Goal: Information Seeking & Learning: Learn about a topic

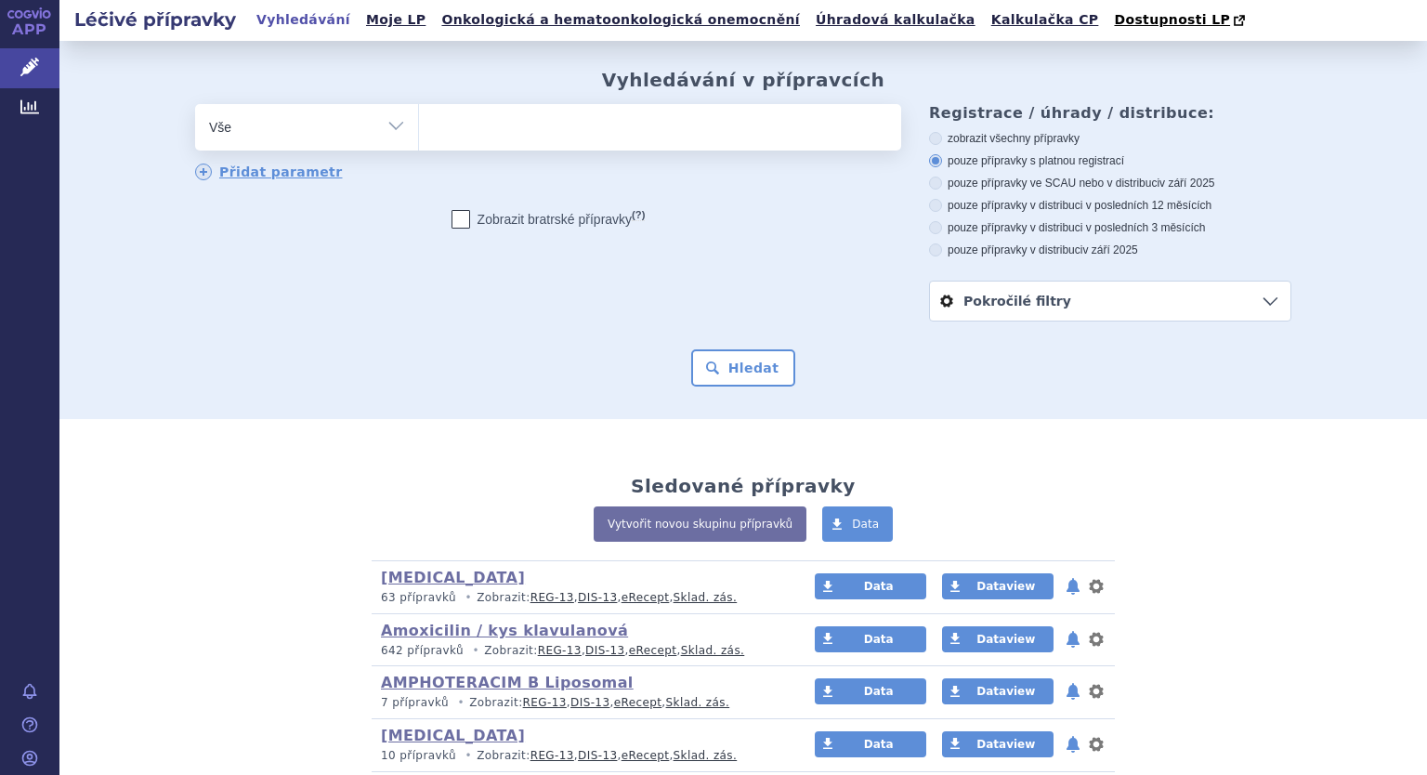
select select "filter-atc-group"
click at [195, 105] on select "Vše Přípravek/SUKL kód MAH VPOIS ATC/Aktivní látka Léková forma Síla" at bounding box center [306, 125] width 223 height 42
click at [461, 130] on ul at bounding box center [660, 123] width 482 height 39
click at [419, 130] on select at bounding box center [418, 126] width 1 height 46
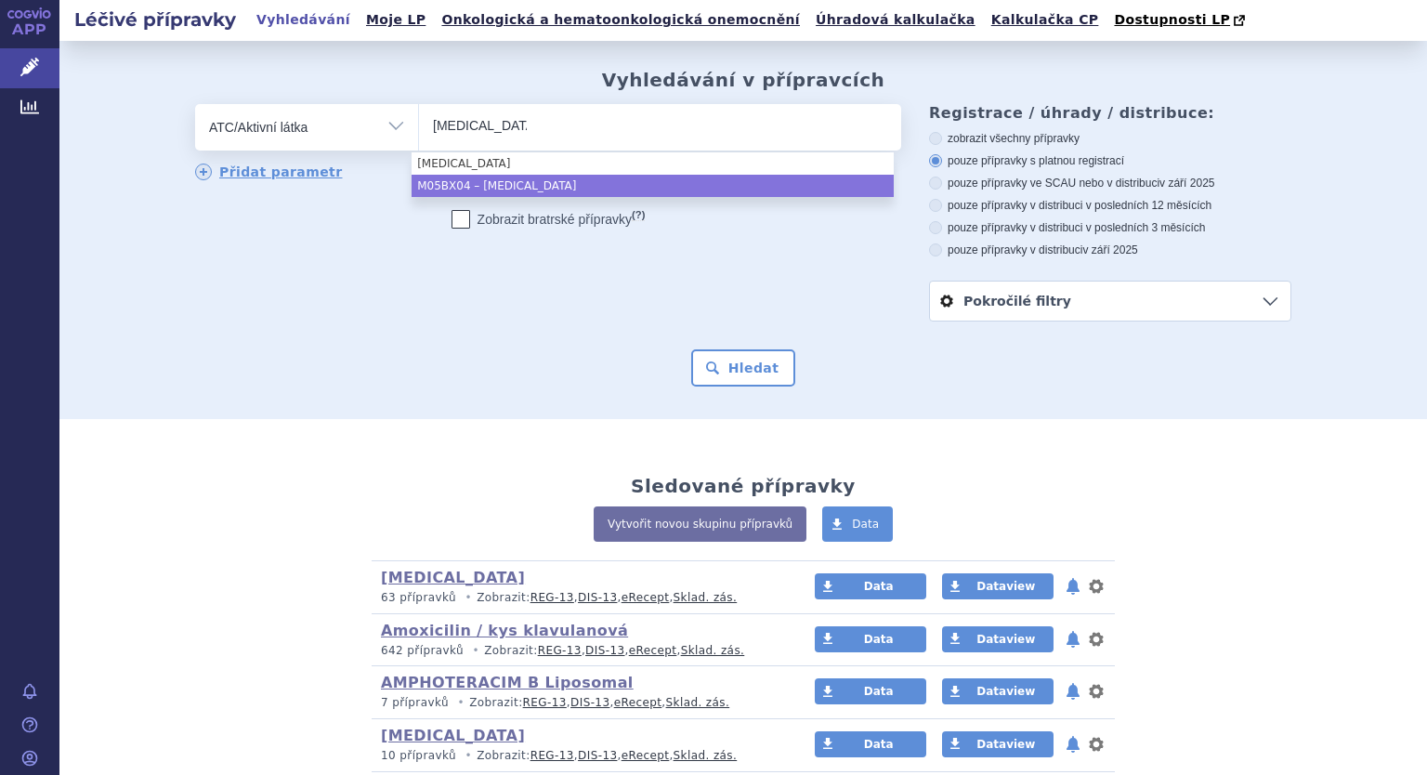
type input "denosumab"
select select "M05BX04"
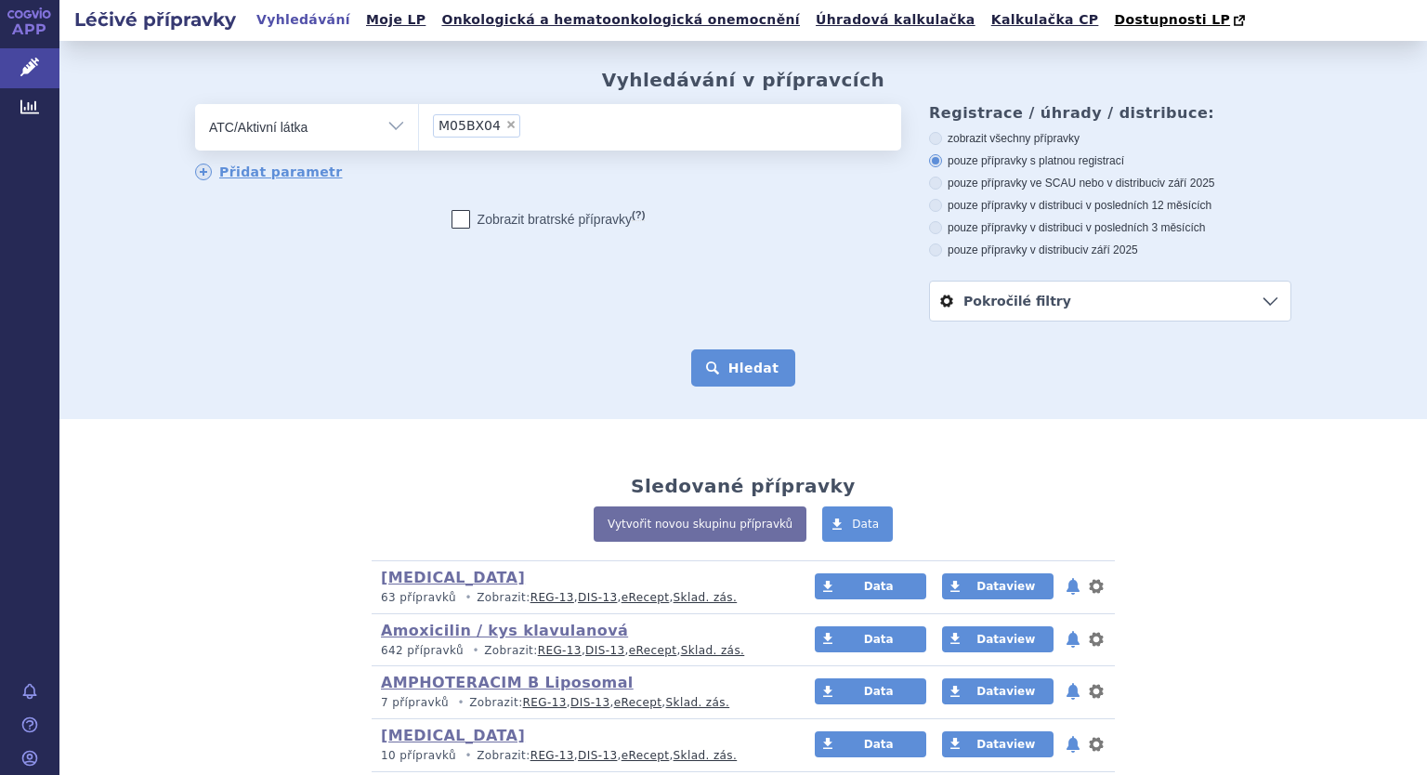
click at [722, 363] on button "Hledat" at bounding box center [743, 367] width 105 height 37
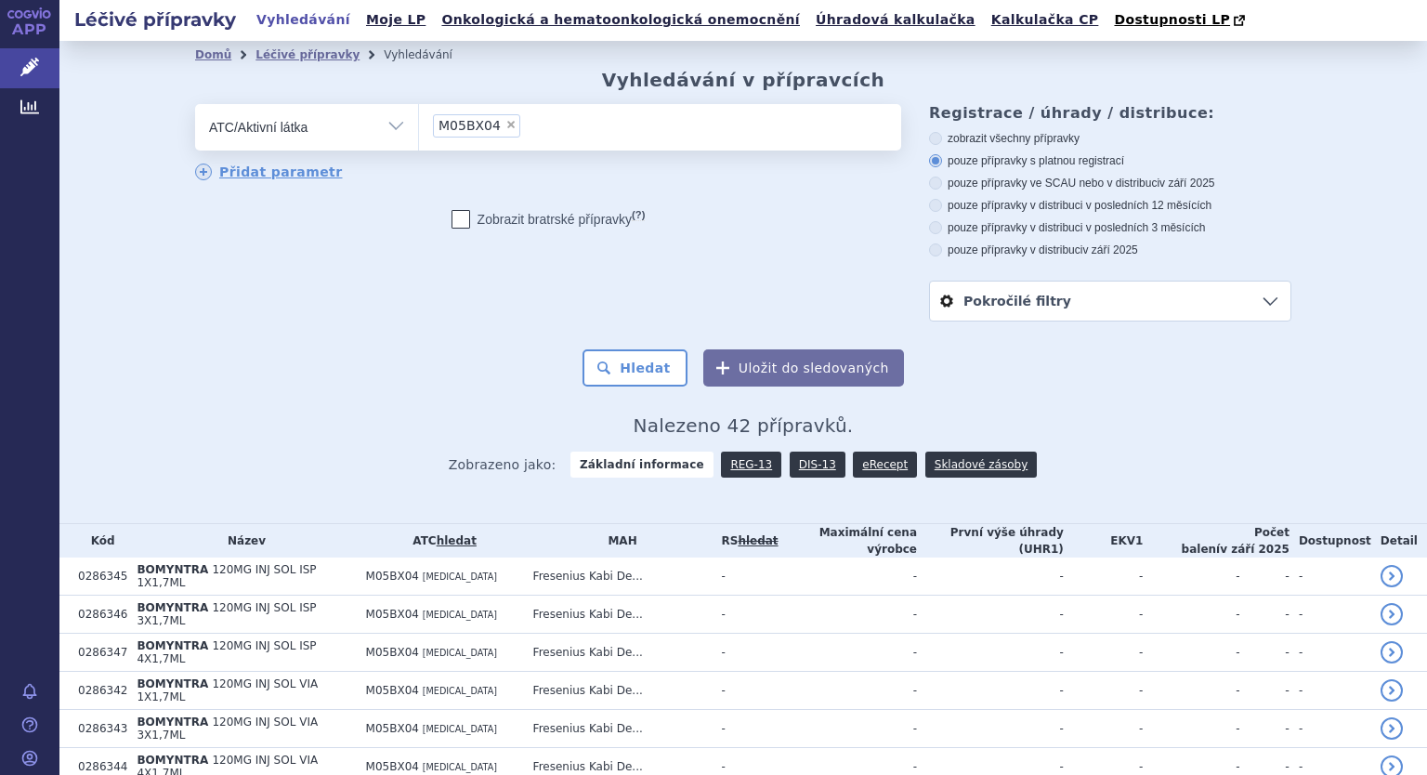
scroll to position [93, 0]
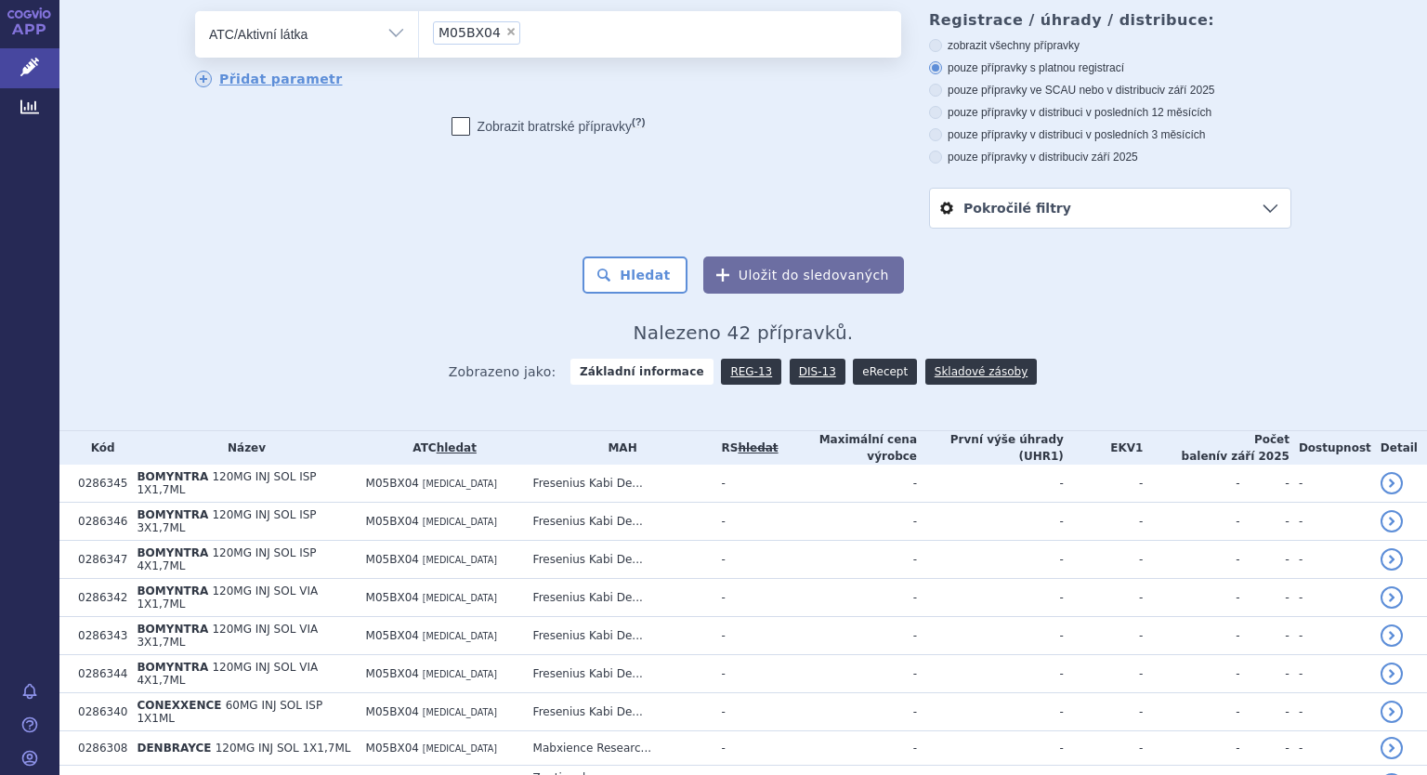
click at [858, 377] on link "eRecept" at bounding box center [885, 372] width 64 height 26
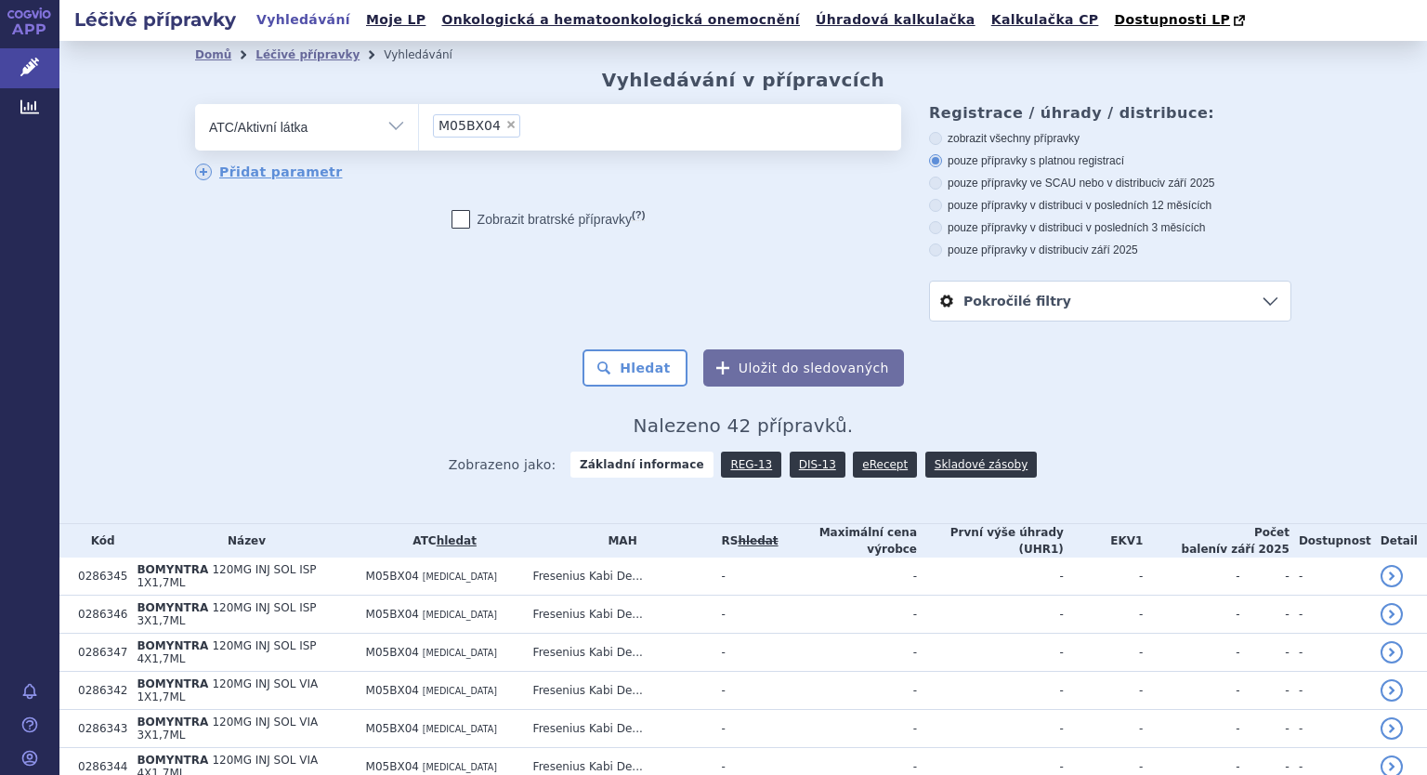
click at [505, 127] on span "×" at bounding box center [510, 124] width 11 height 11
click at [419, 127] on select "M05BX04" at bounding box center [418, 126] width 1 height 46
select select
click at [498, 127] on ul at bounding box center [660, 123] width 482 height 39
click at [419, 127] on select at bounding box center [418, 126] width 1 height 46
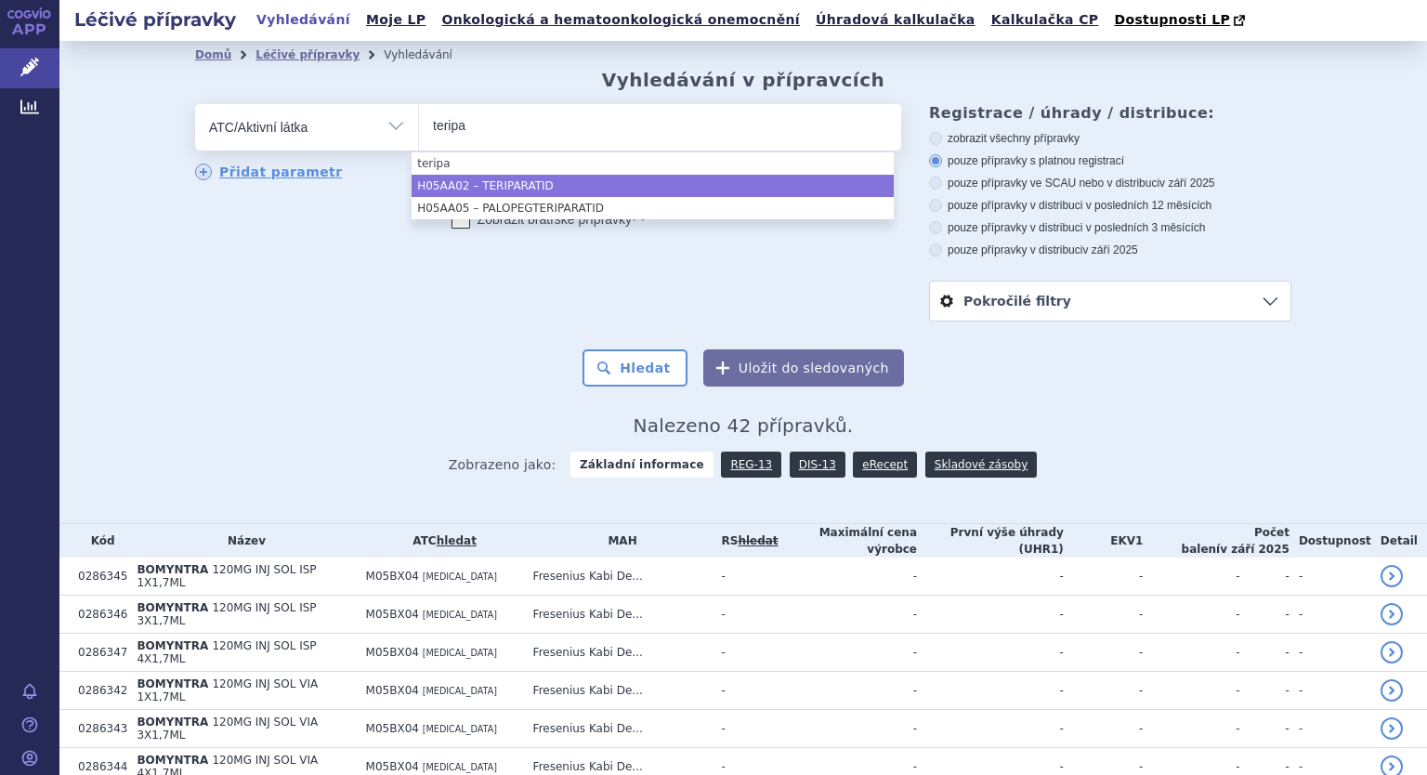
type input "teripa"
select select "H05AA02"
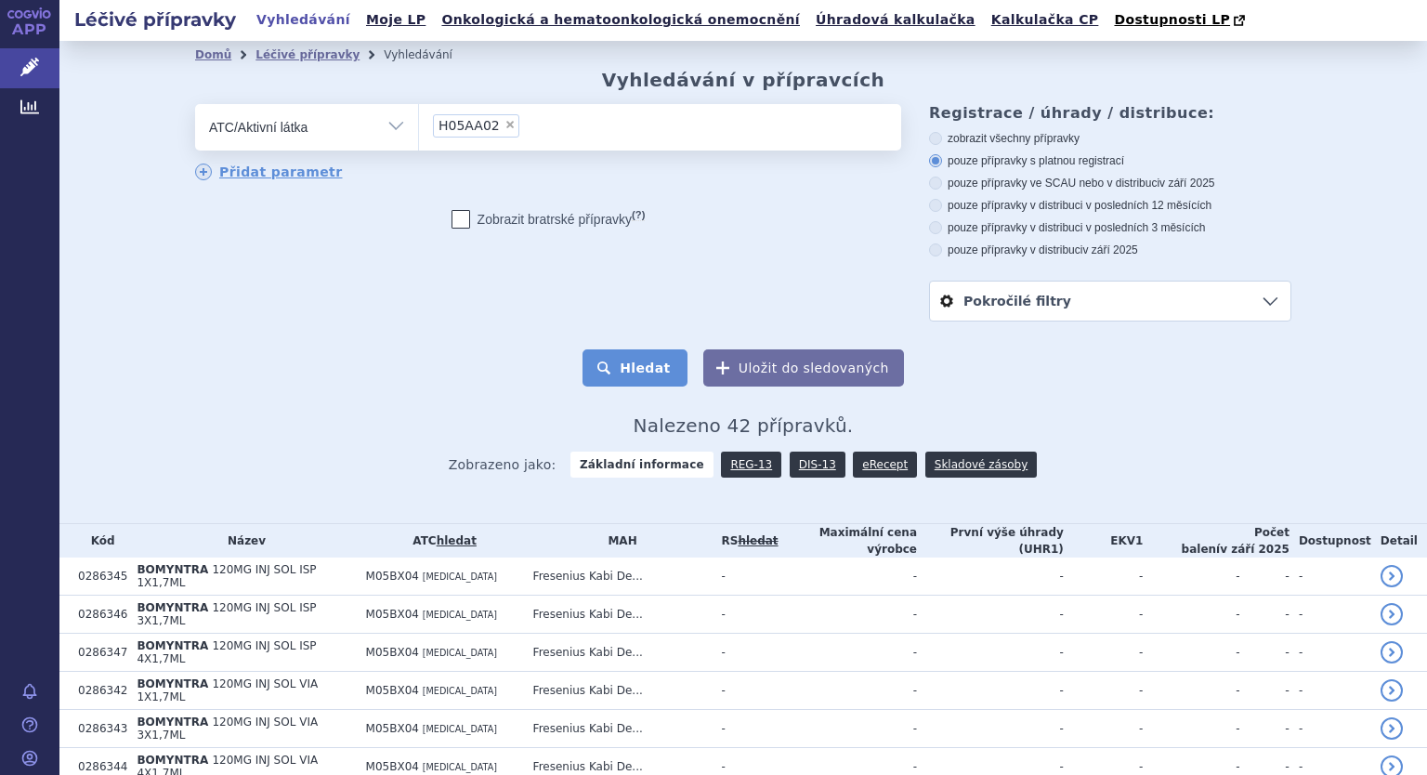
click at [622, 360] on button "Hledat" at bounding box center [635, 367] width 105 height 37
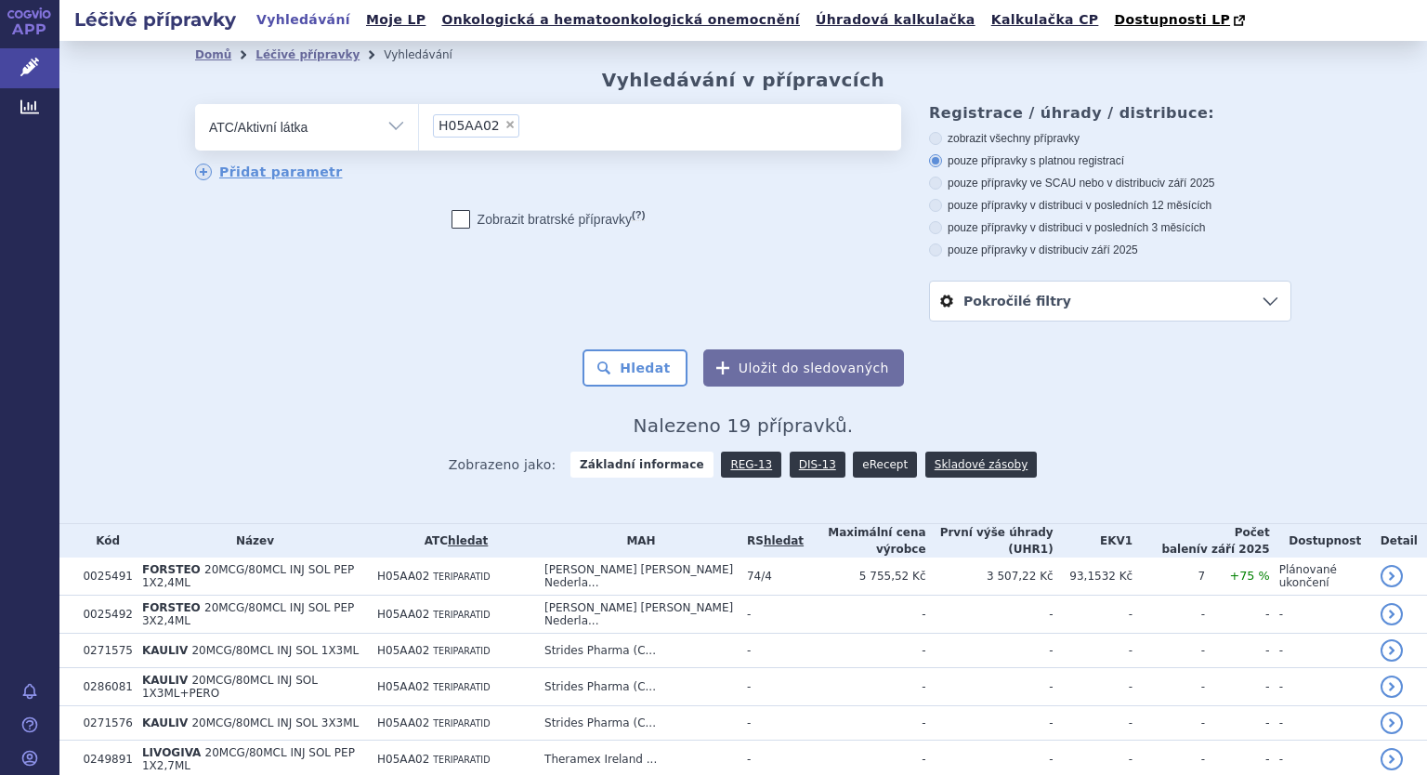
click at [858, 458] on link "eRecept" at bounding box center [885, 465] width 64 height 26
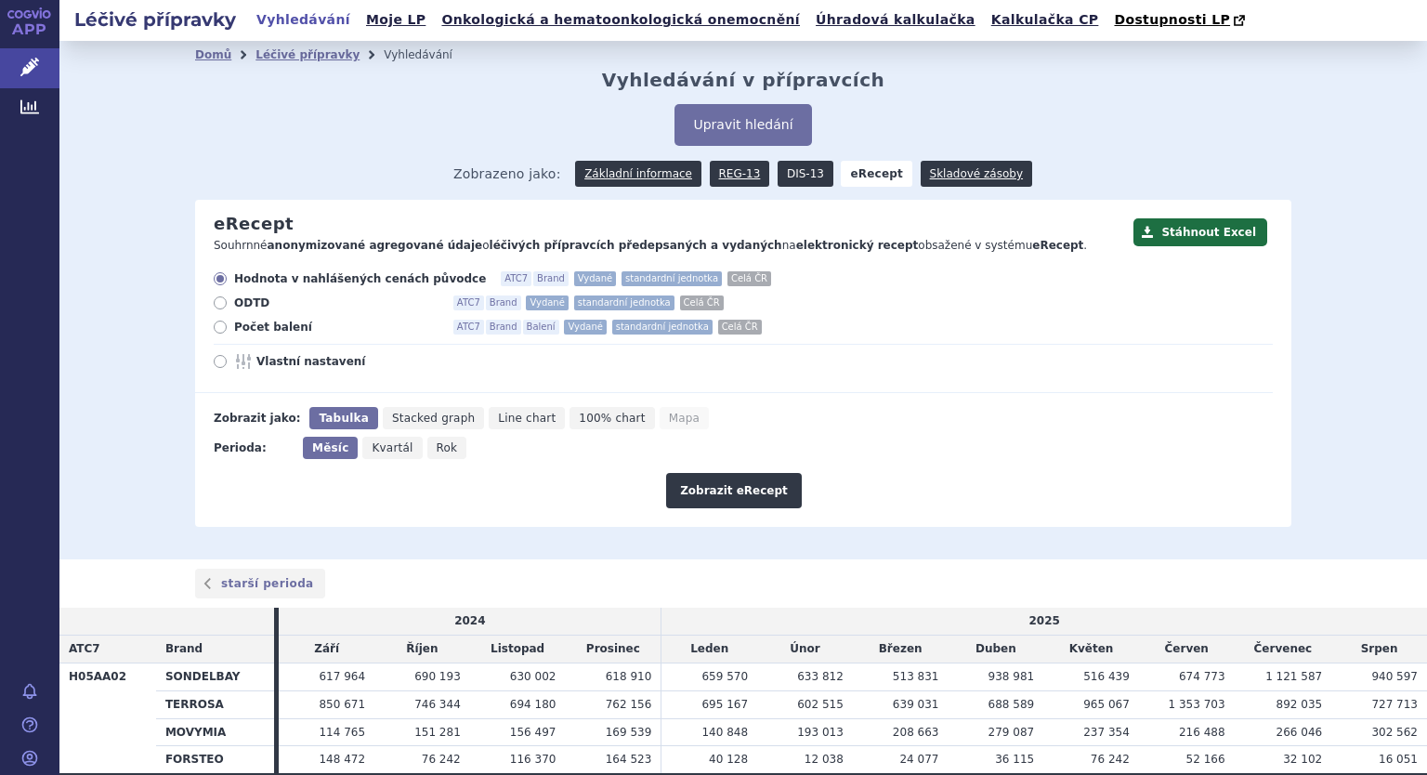
click at [779, 177] on link "DIS-13" at bounding box center [806, 174] width 56 height 26
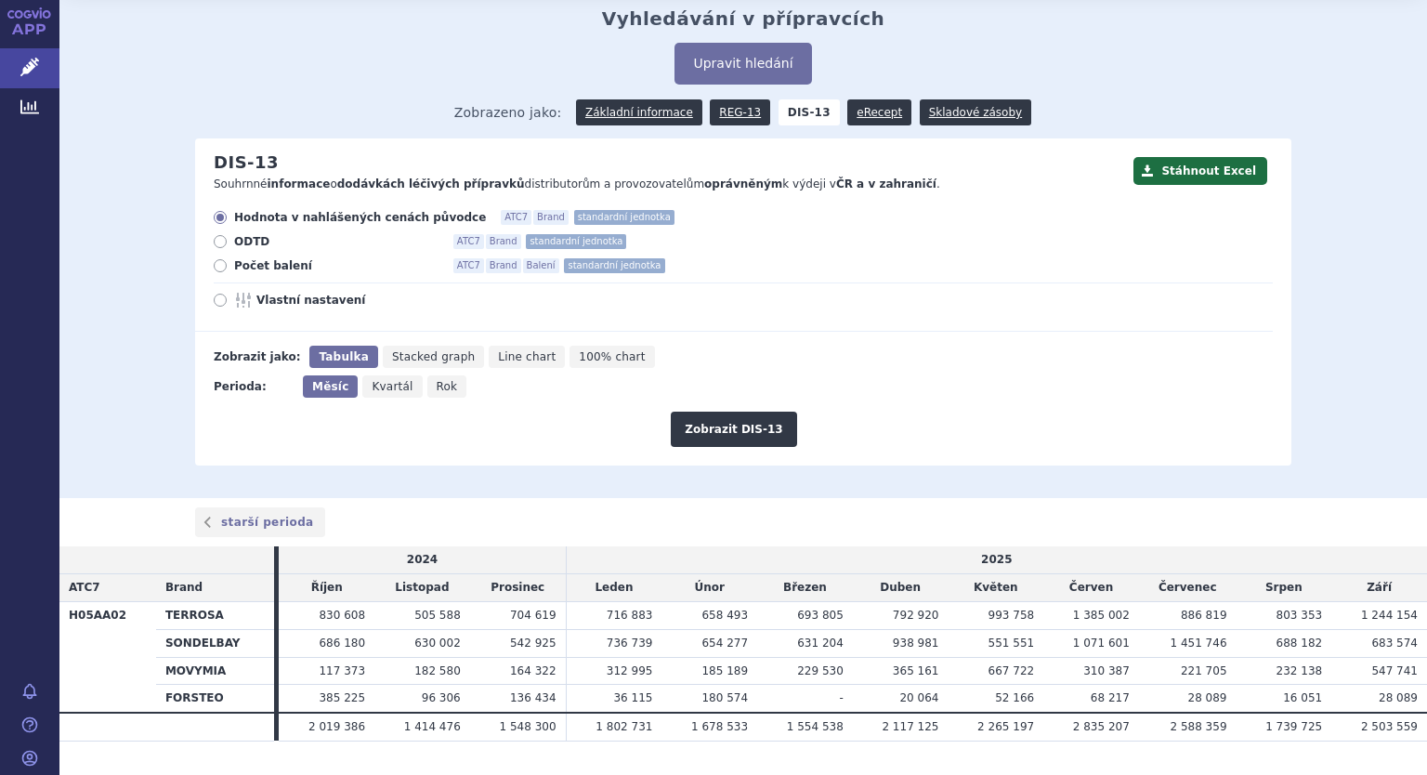
scroll to position [102, 0]
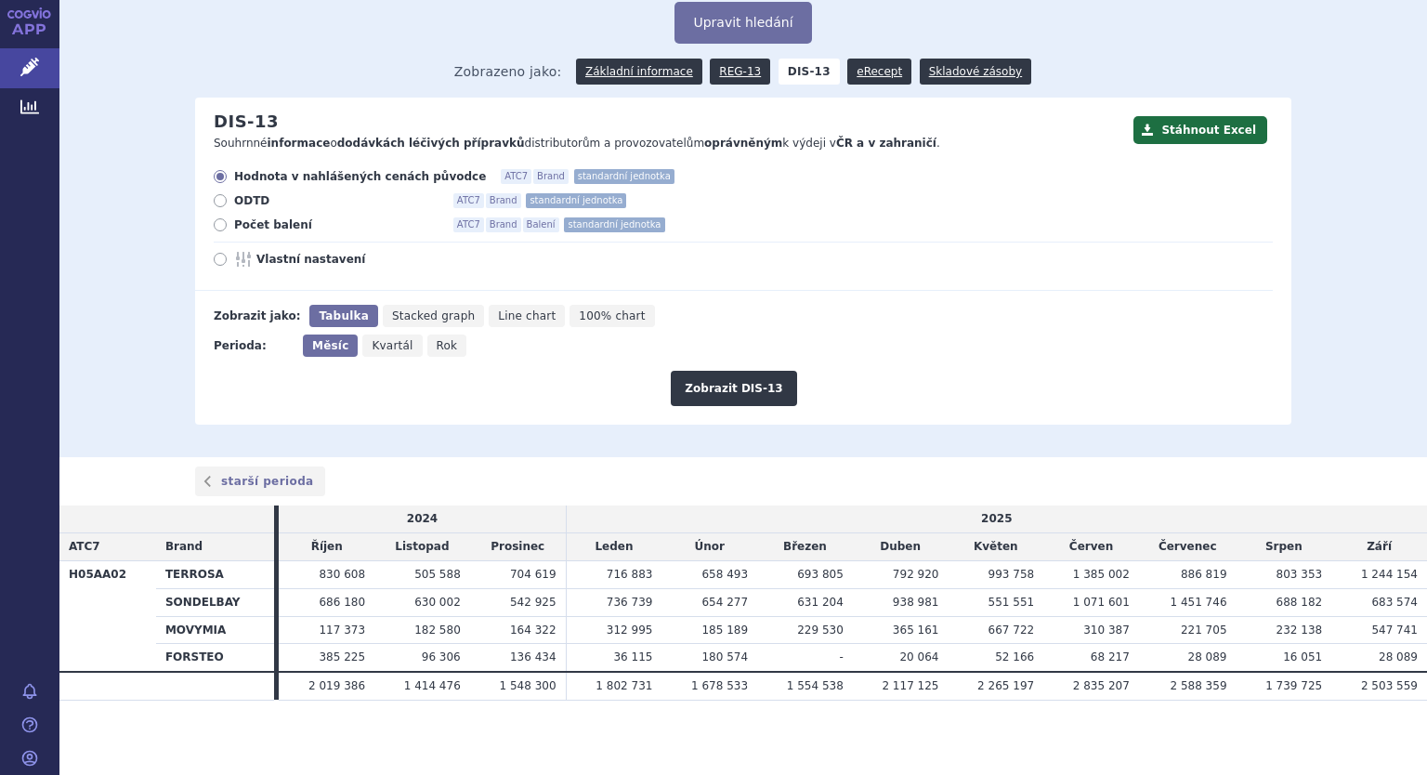
click at [217, 224] on icon at bounding box center [220, 224] width 13 height 13
click at [217, 224] on input "Počet balení ATC7 Brand Balení standardní jednotka" at bounding box center [222, 227] width 12 height 12
radio input "true"
click at [216, 257] on icon at bounding box center [220, 259] width 13 height 13
click at [216, 257] on input "Vlastní nastavení" at bounding box center [222, 261] width 12 height 12
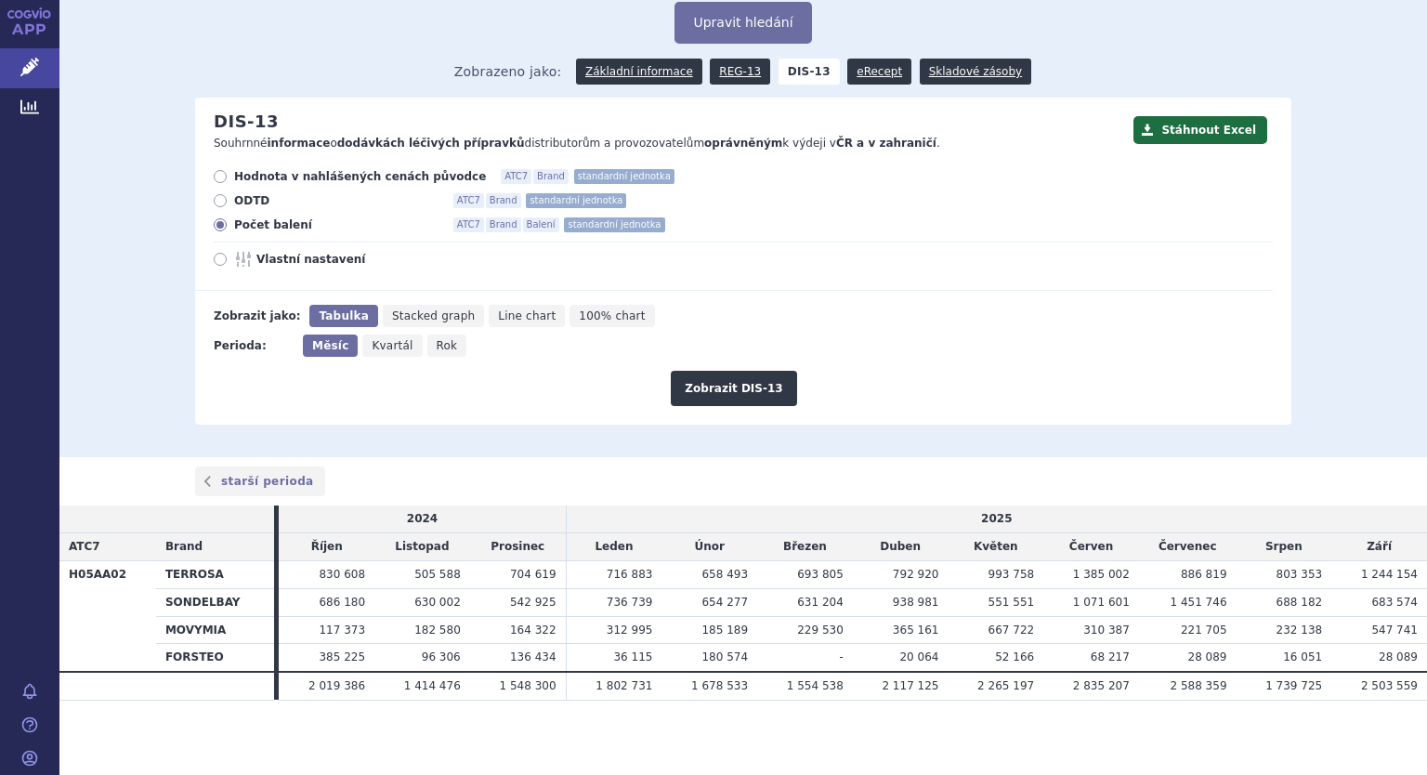
radio input "true"
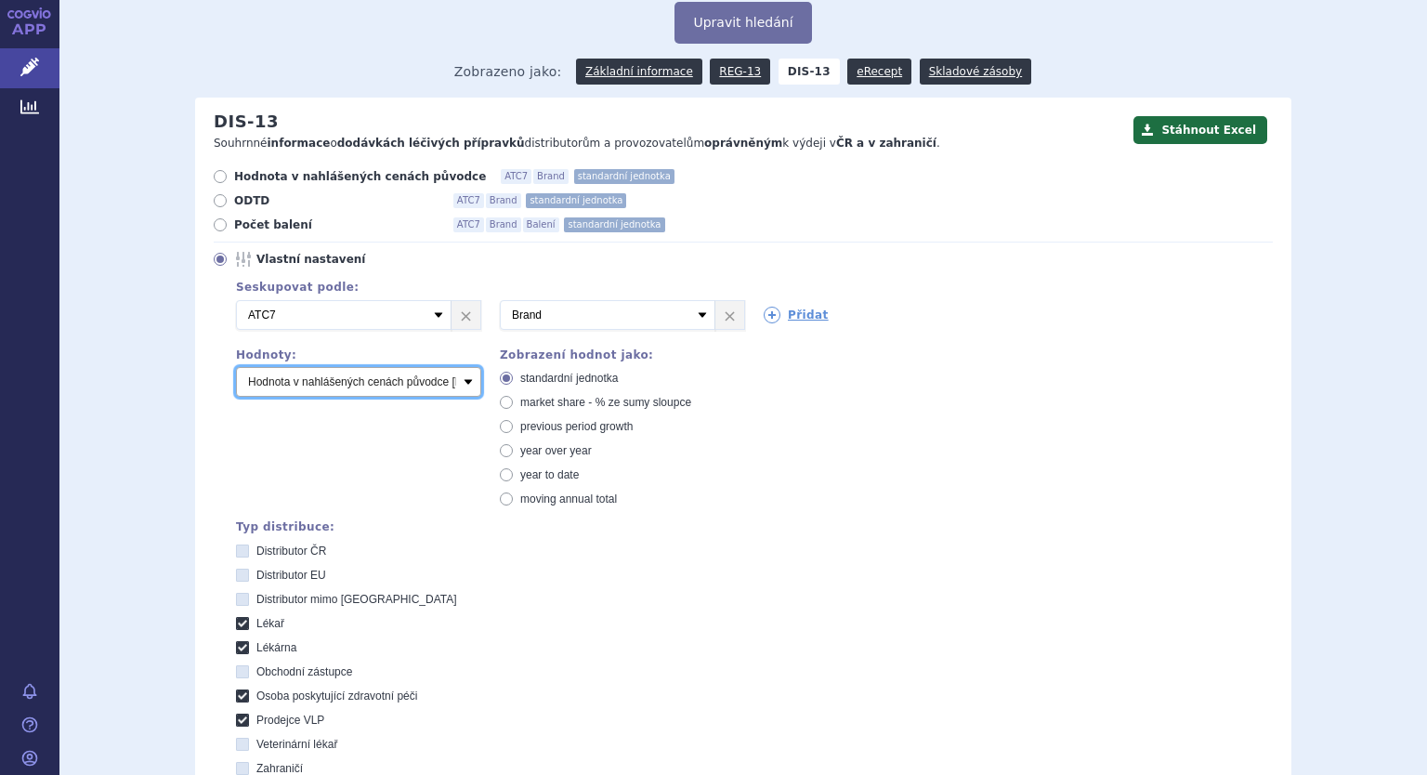
click at [381, 384] on select "Počet balení Hodnota v nahlášených cenách původce [DIS-13] Hodnota v maximálníc…" at bounding box center [358, 382] width 245 height 30
select select "packages"
click at [236, 368] on select "Počet balení Hodnota v nahlášených cenách původce [DIS-13] Hodnota v maximálníc…" at bounding box center [358, 382] width 245 height 30
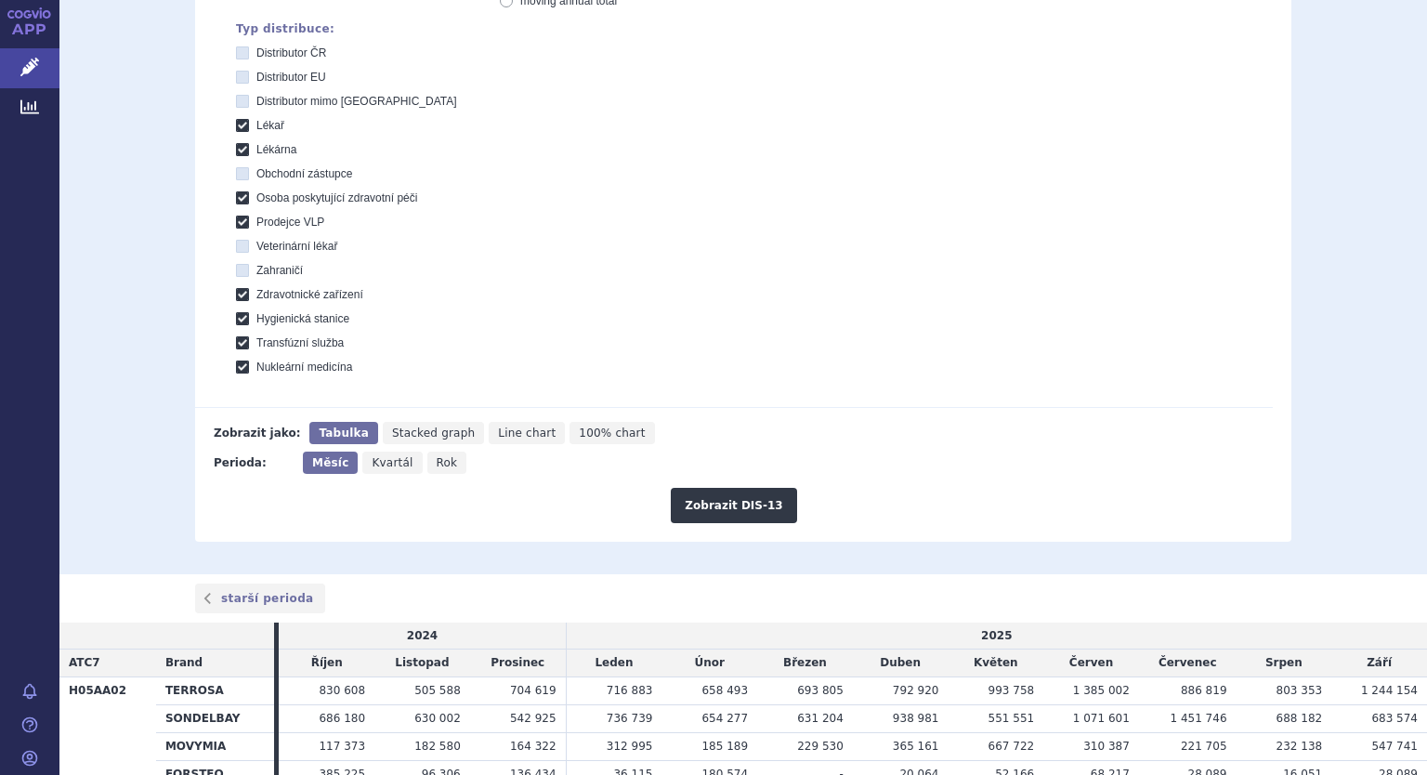
scroll to position [716, 0]
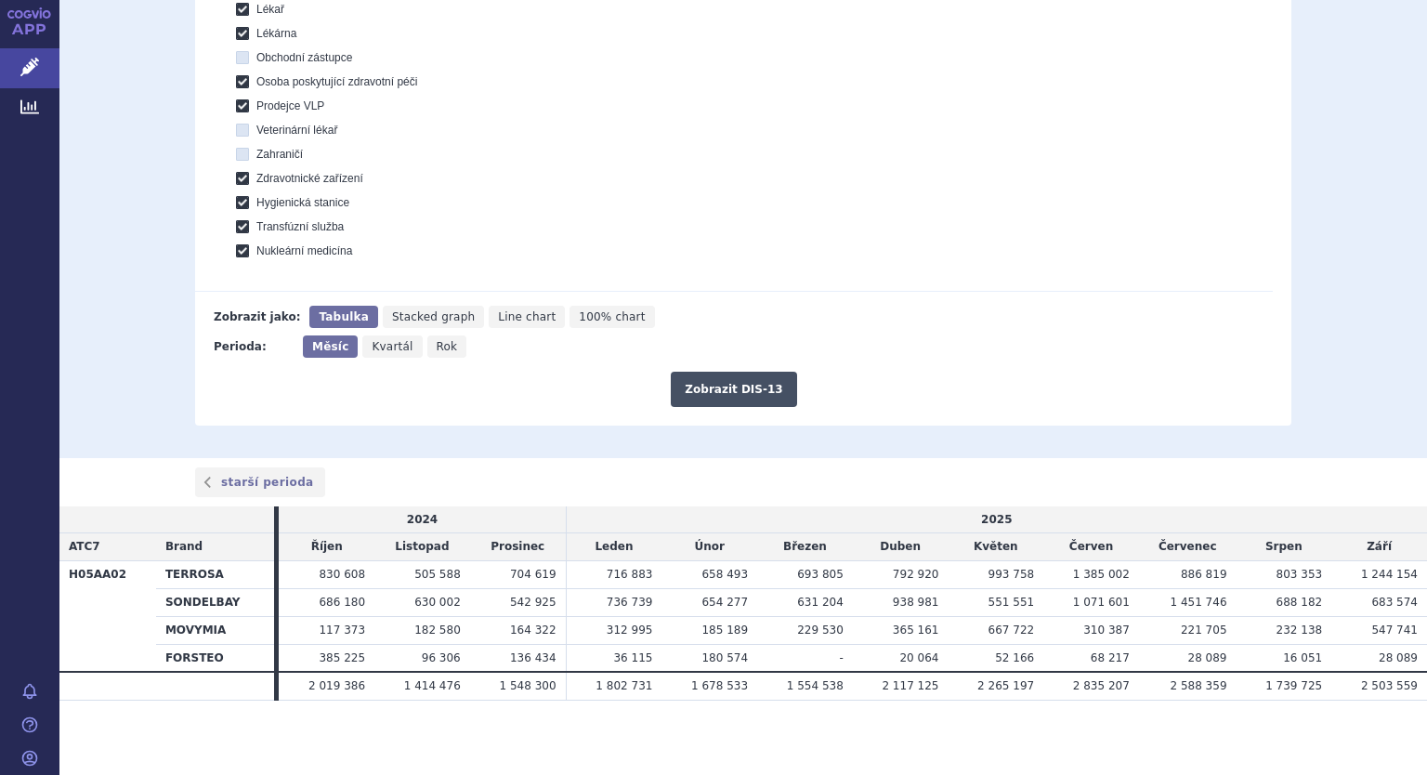
click at [706, 391] on button "Zobrazit DIS-13" at bounding box center [733, 389] width 125 height 35
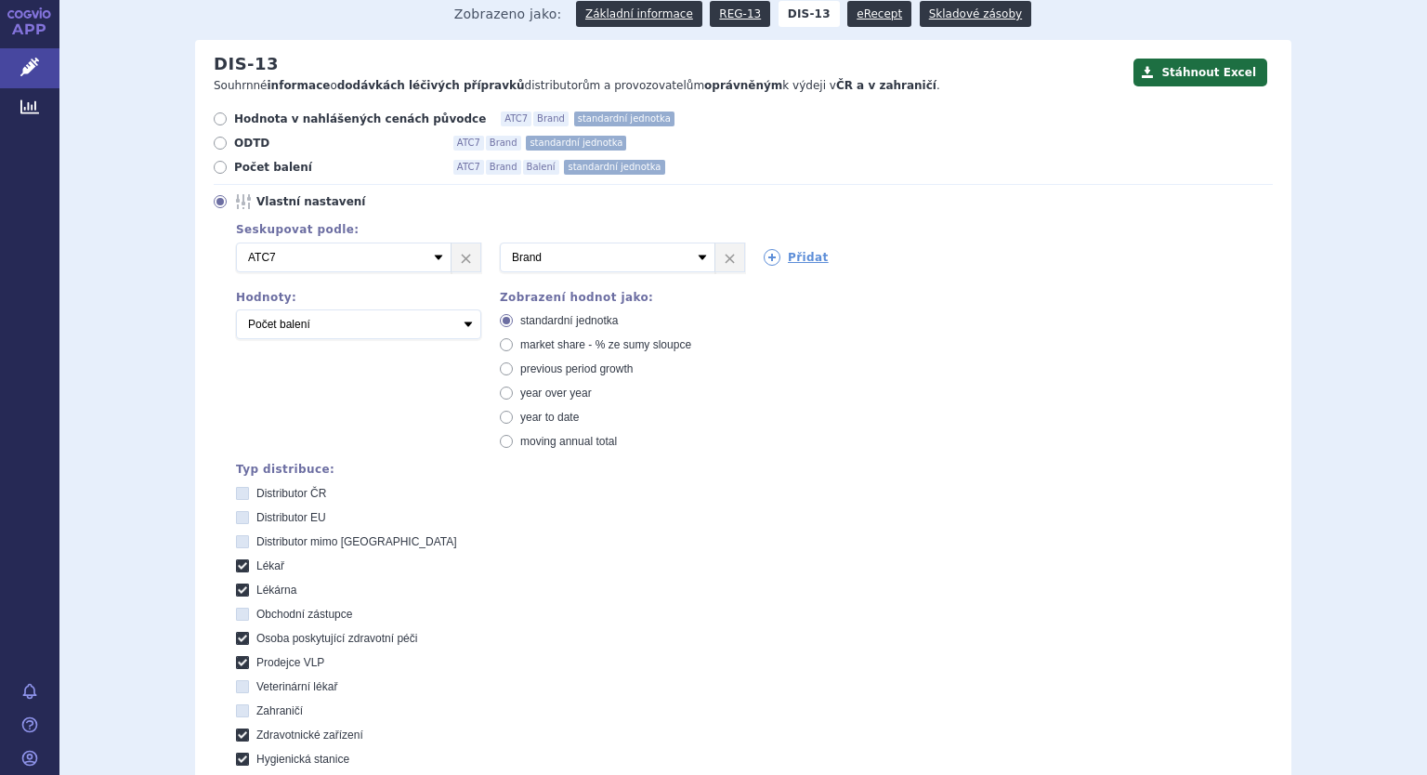
scroll to position [159, 0]
click at [19, 72] on link "Léčivé přípravky" at bounding box center [29, 67] width 59 height 39
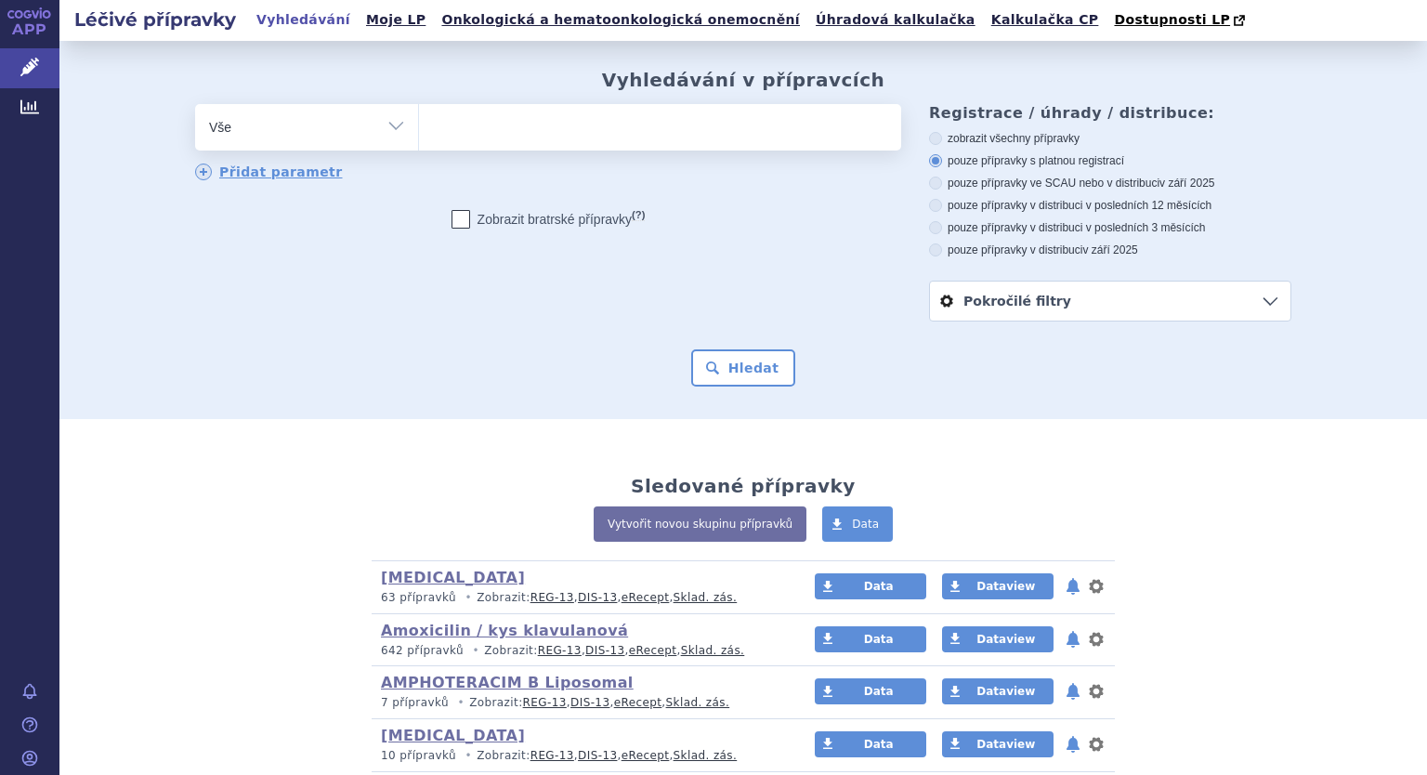
click at [25, 16] on icon at bounding box center [28, 14] width 8 height 8
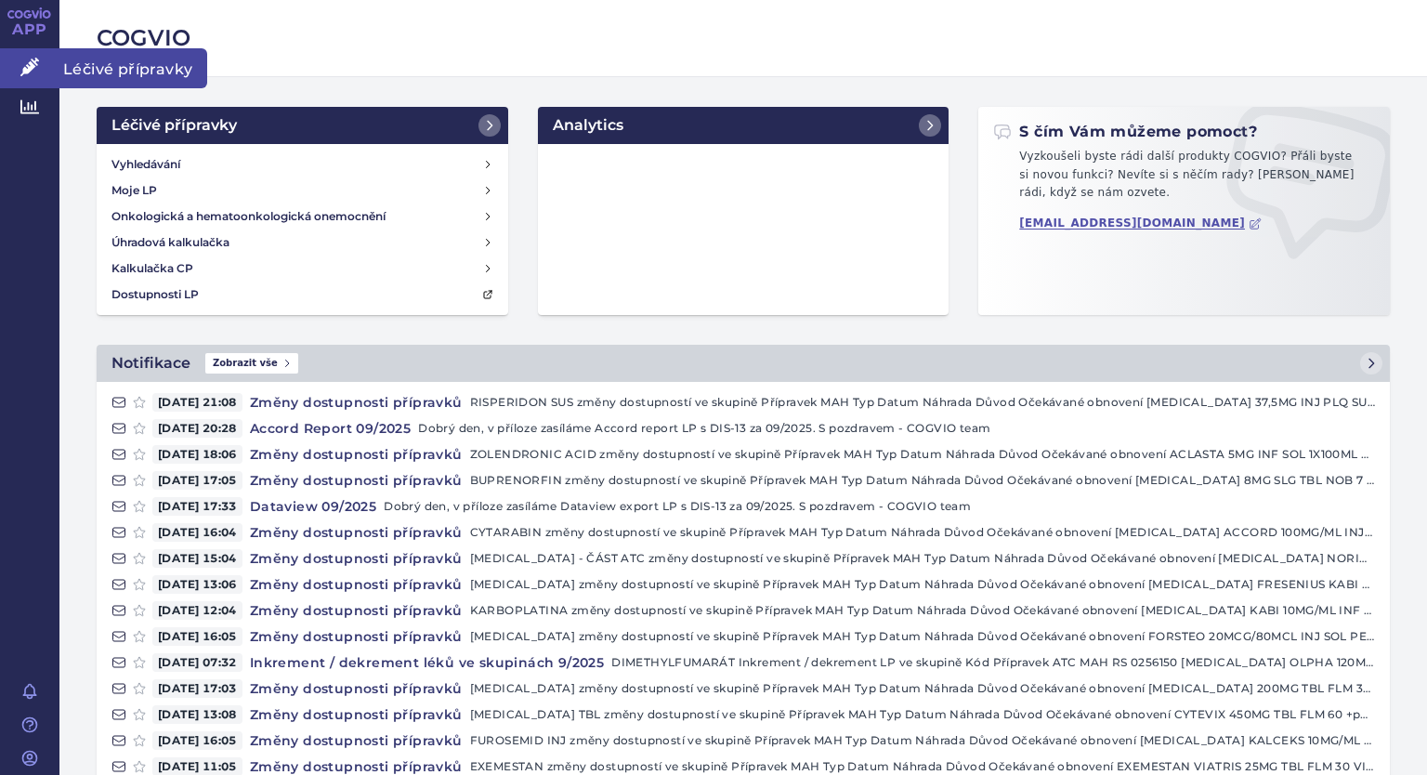
click at [25, 72] on icon at bounding box center [29, 67] width 19 height 19
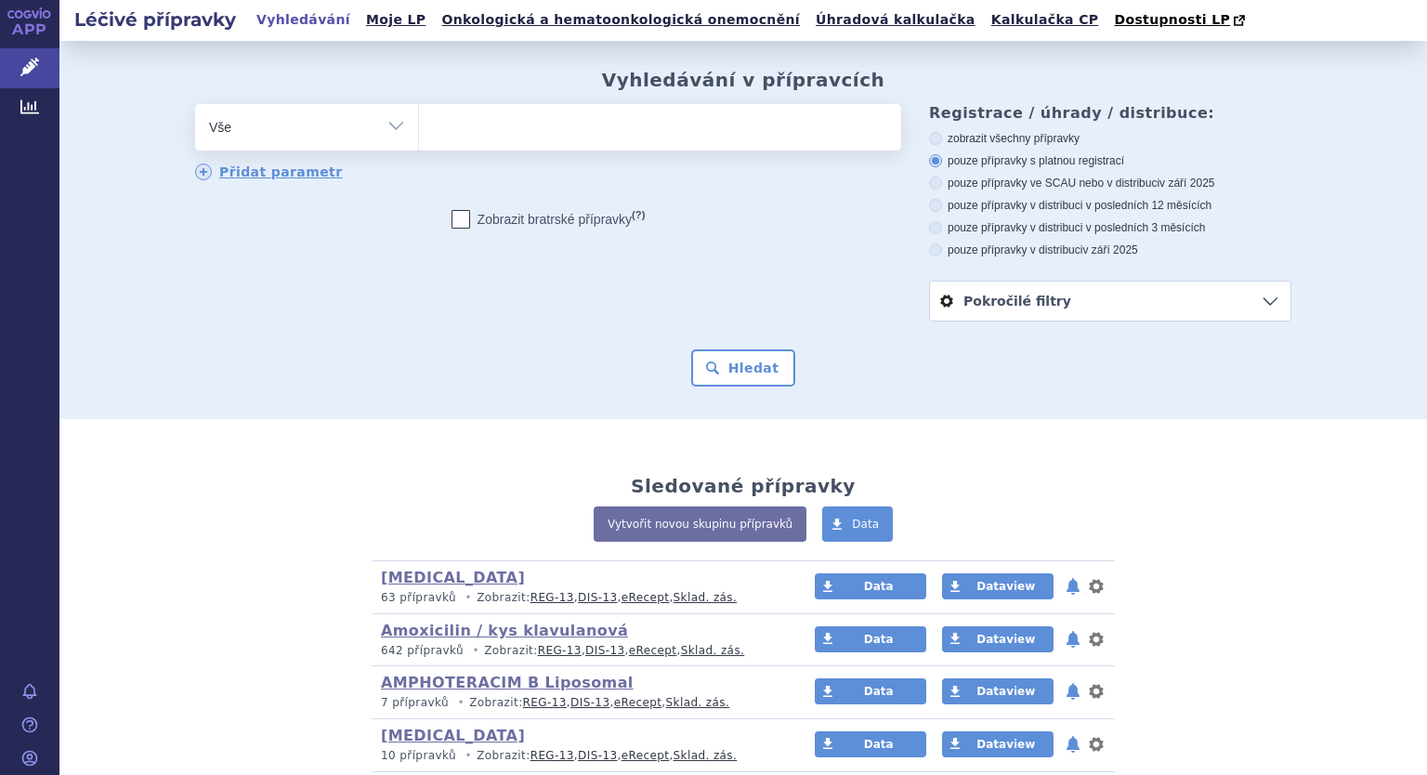
click at [365, 20] on link "Moje LP" at bounding box center [395, 19] width 71 height 25
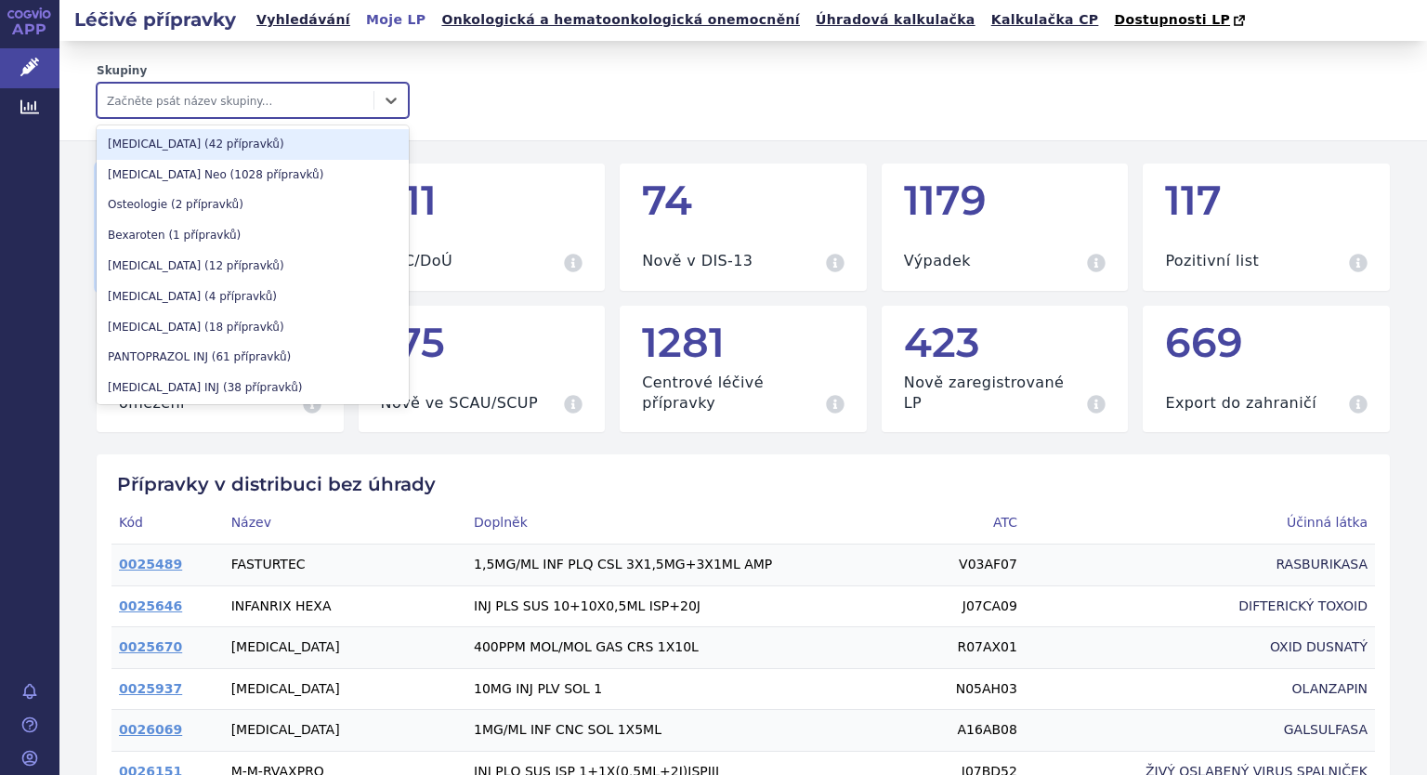
click at [243, 102] on div at bounding box center [235, 100] width 257 height 22
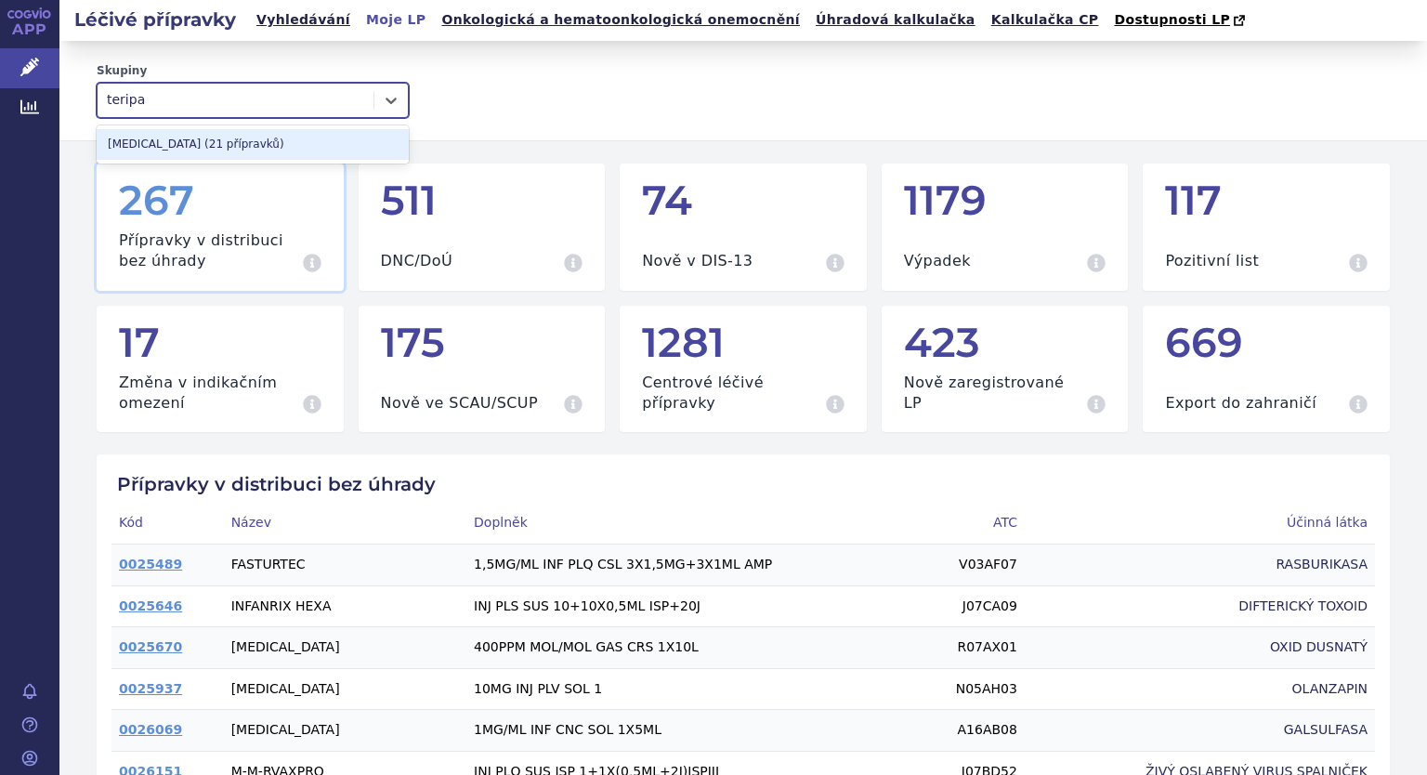
type input "teripar"
click at [214, 146] on div "TERIPARATIDE (21 přípravků)" at bounding box center [253, 144] width 312 height 31
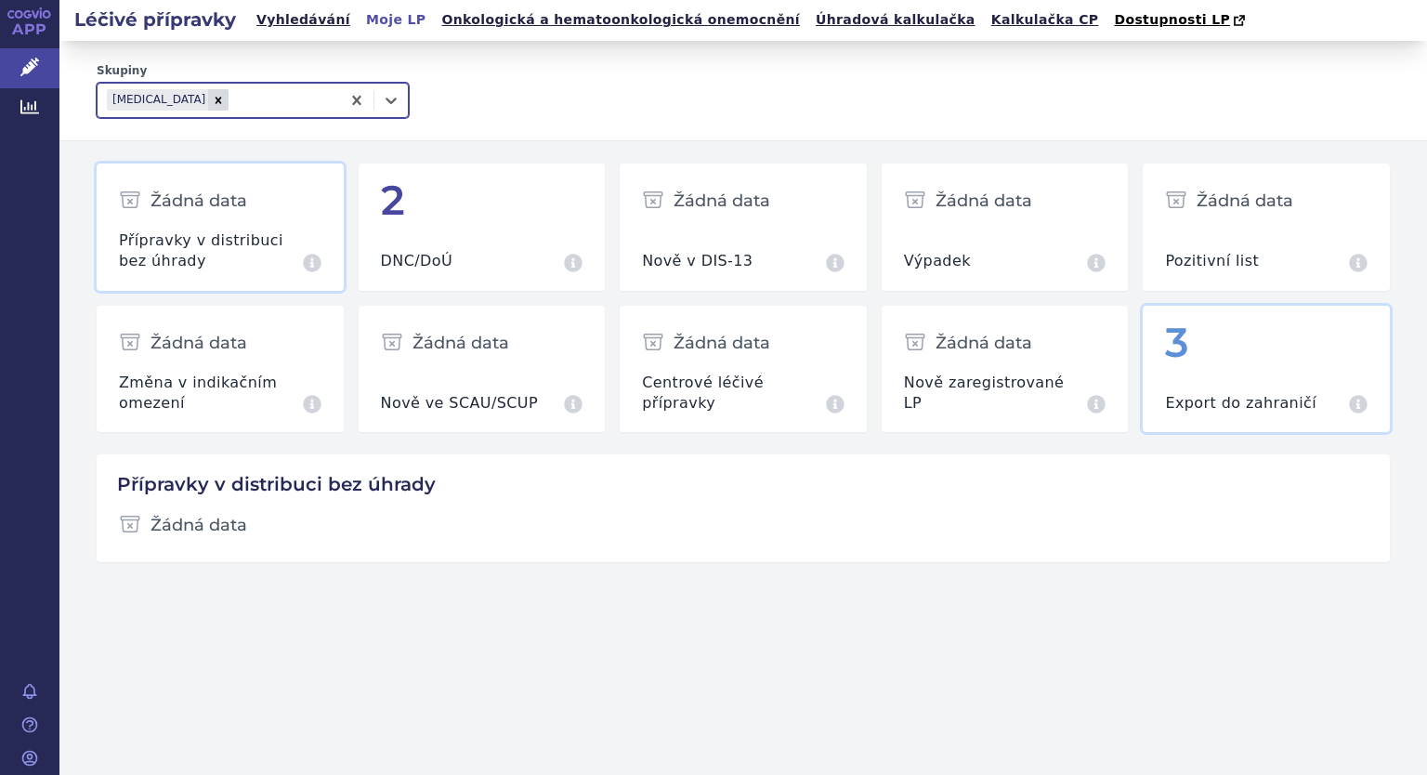
click at [1178, 358] on div "3" at bounding box center [1266, 343] width 203 height 45
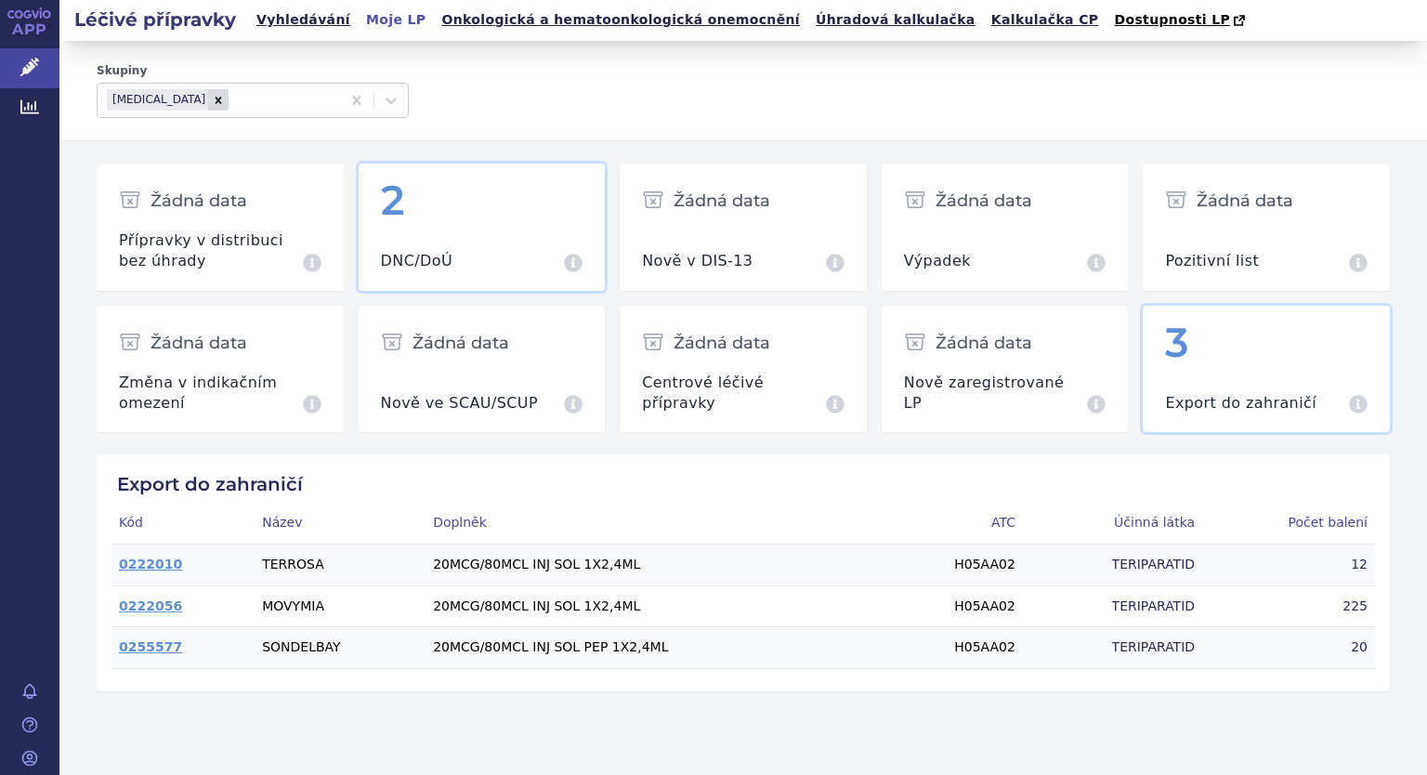
click at [535, 233] on div "DNC/DoÚ Všechny přípravky aktuálně splňující specifikaci" at bounding box center [482, 251] width 203 height 42
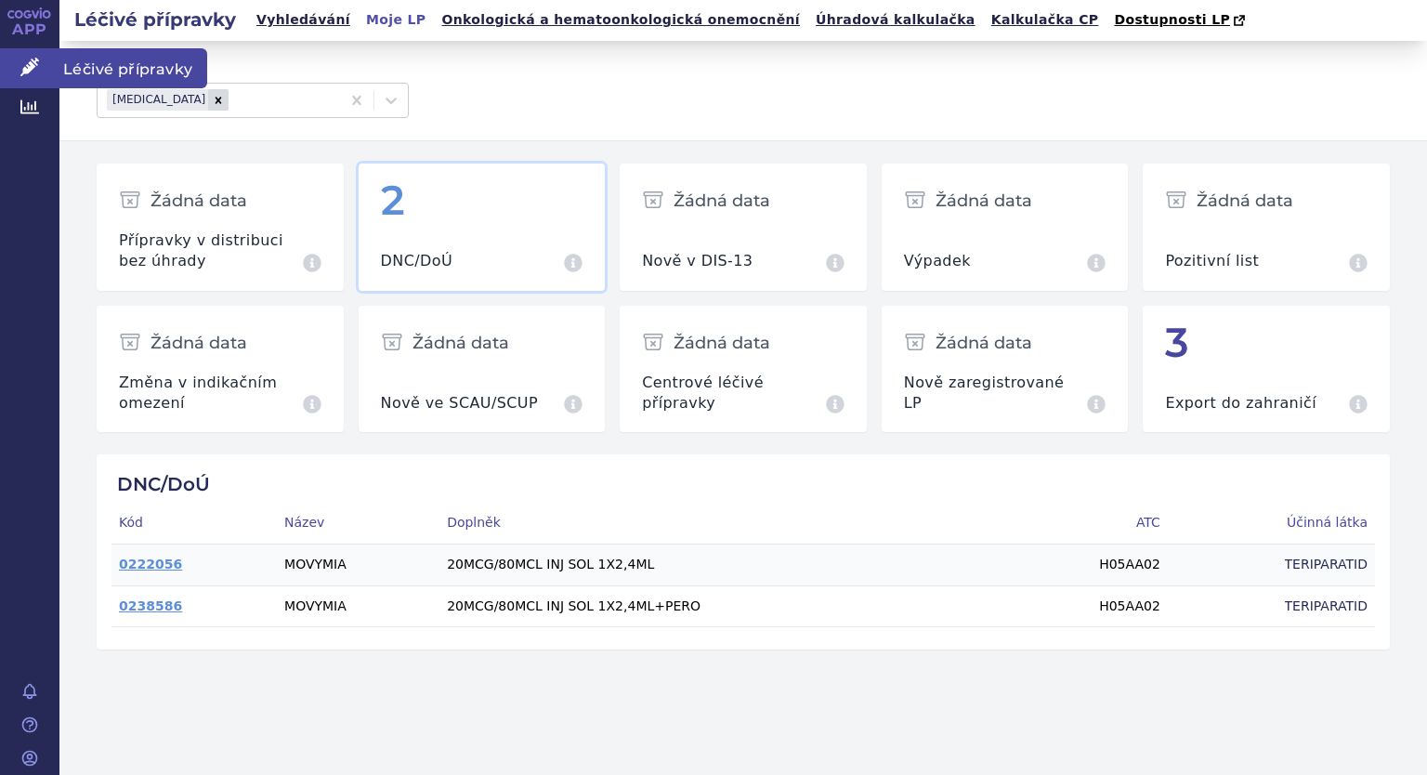
click at [35, 63] on icon at bounding box center [29, 67] width 19 height 19
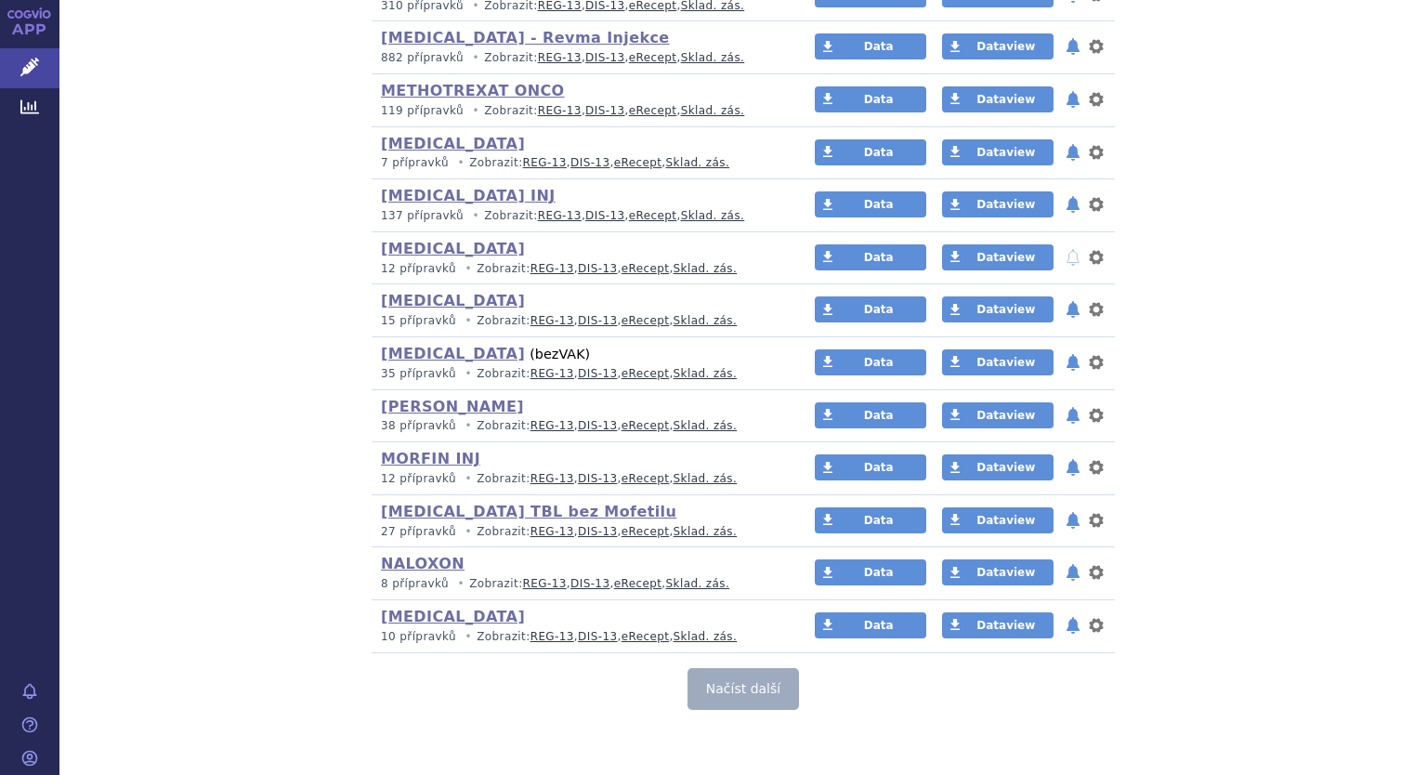
scroll to position [5196, 0]
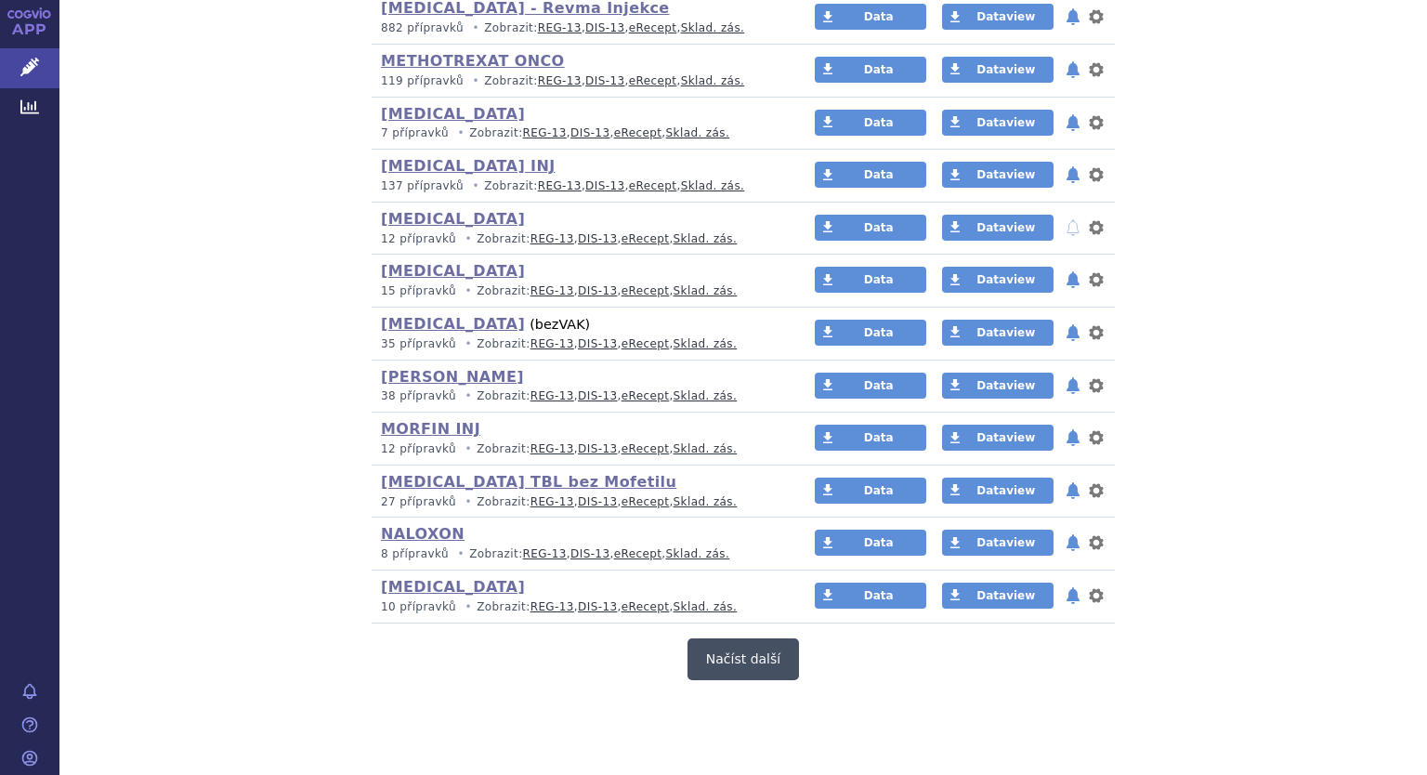
click at [743, 645] on button "Načíst další" at bounding box center [743, 659] width 111 height 42
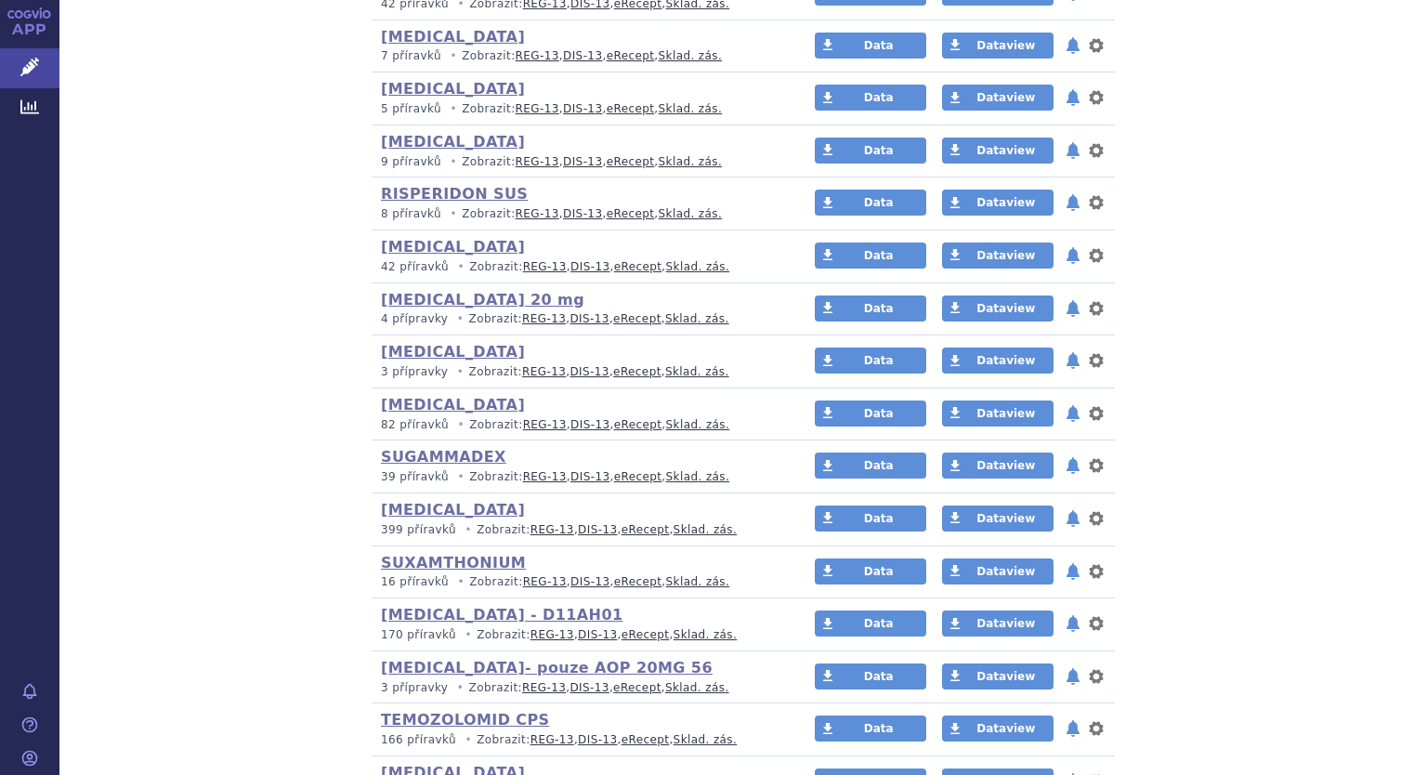
scroll to position [7054, 0]
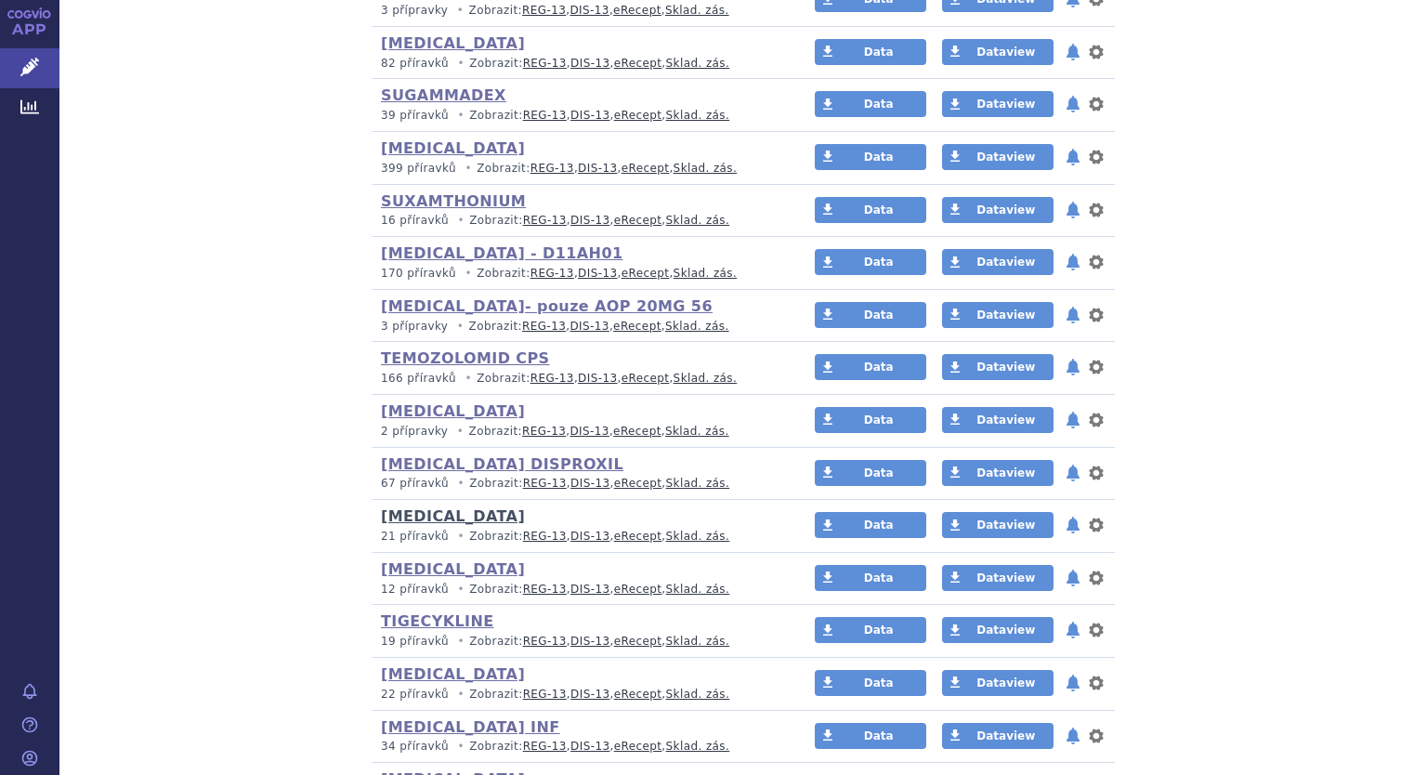
click at [405, 507] on link "[MEDICAL_DATA]" at bounding box center [453, 516] width 144 height 18
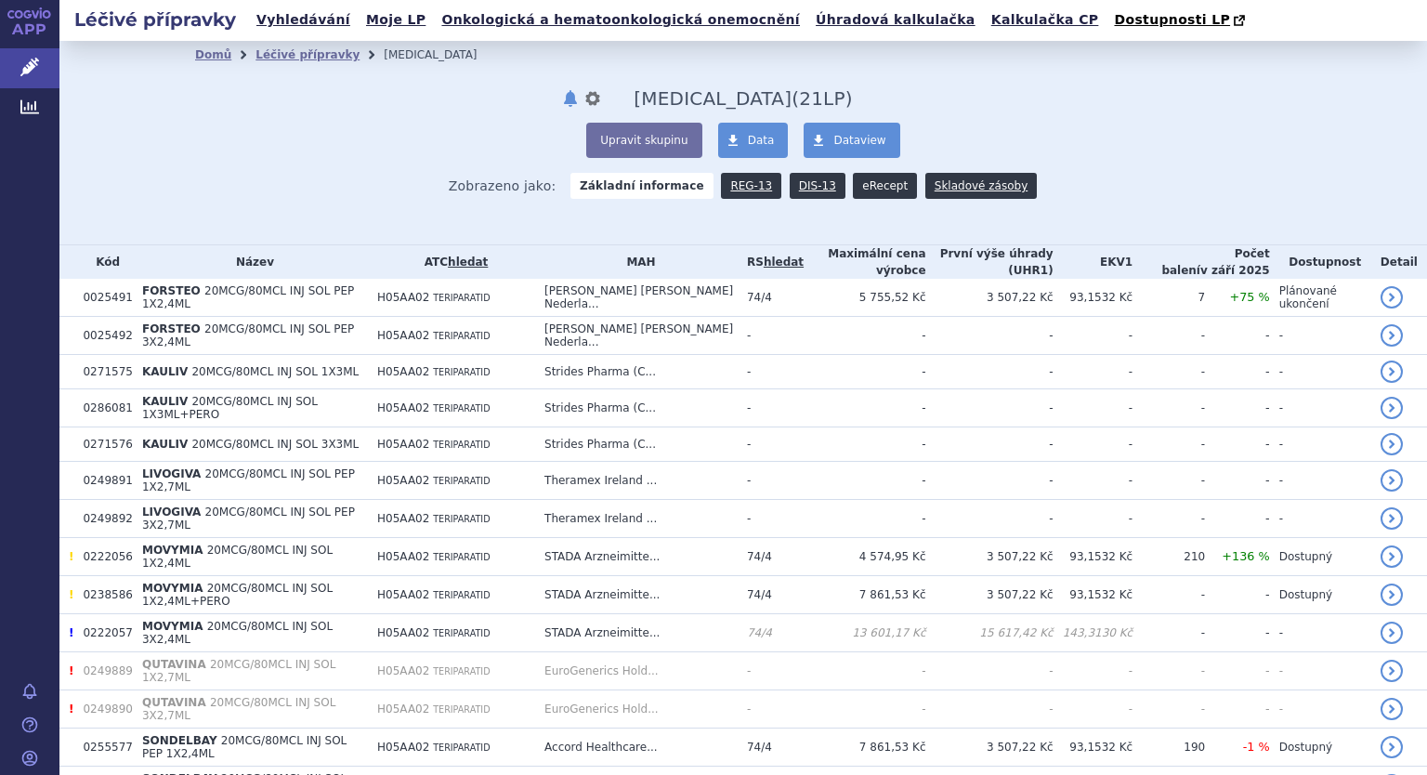
click at [856, 184] on link "eRecept" at bounding box center [885, 186] width 64 height 26
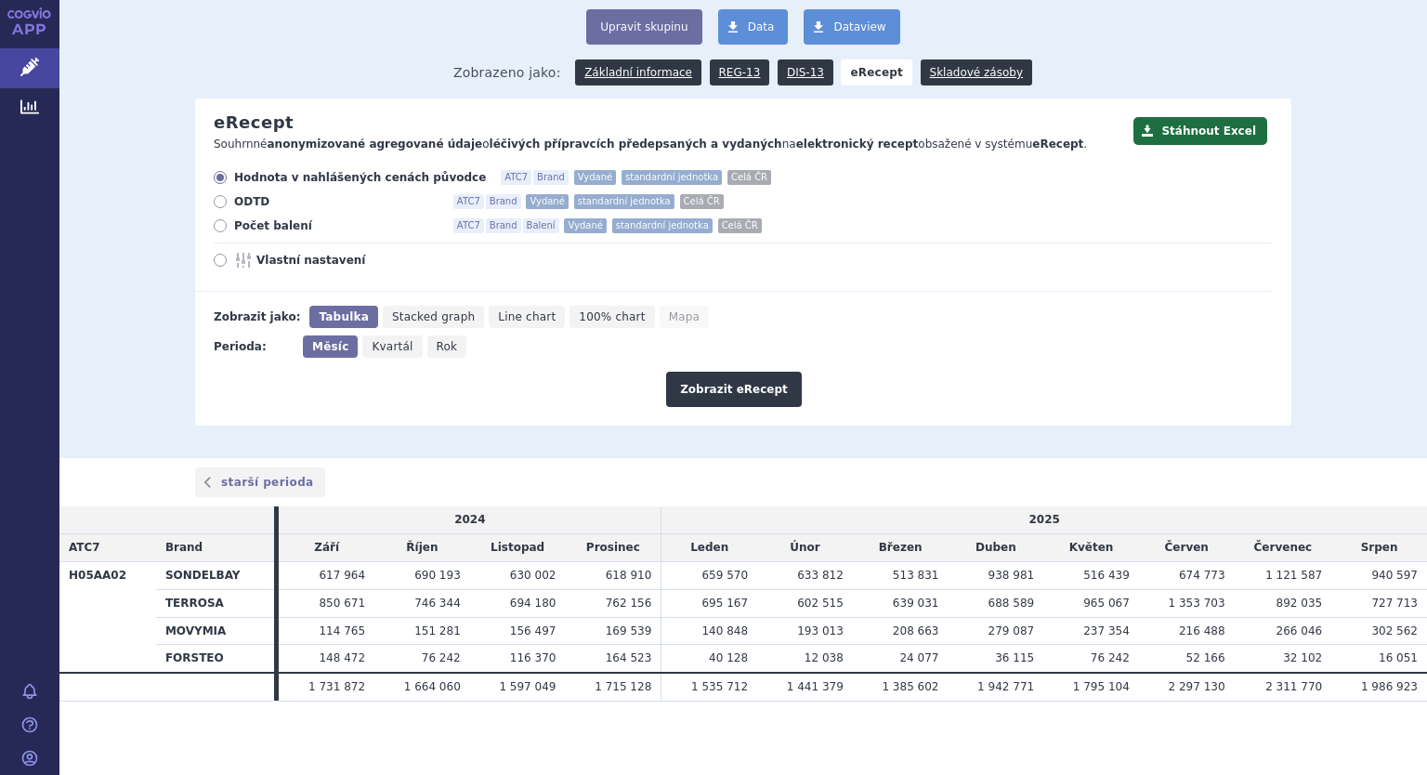
scroll to position [114, 0]
click at [216, 225] on icon at bounding box center [220, 224] width 13 height 13
click at [216, 225] on input "Počet balení ATC7 Brand Balení Vydané standardní jednotka Celá ČR" at bounding box center [222, 227] width 12 height 12
radio input "true"
click at [214, 255] on icon at bounding box center [220, 259] width 13 height 13
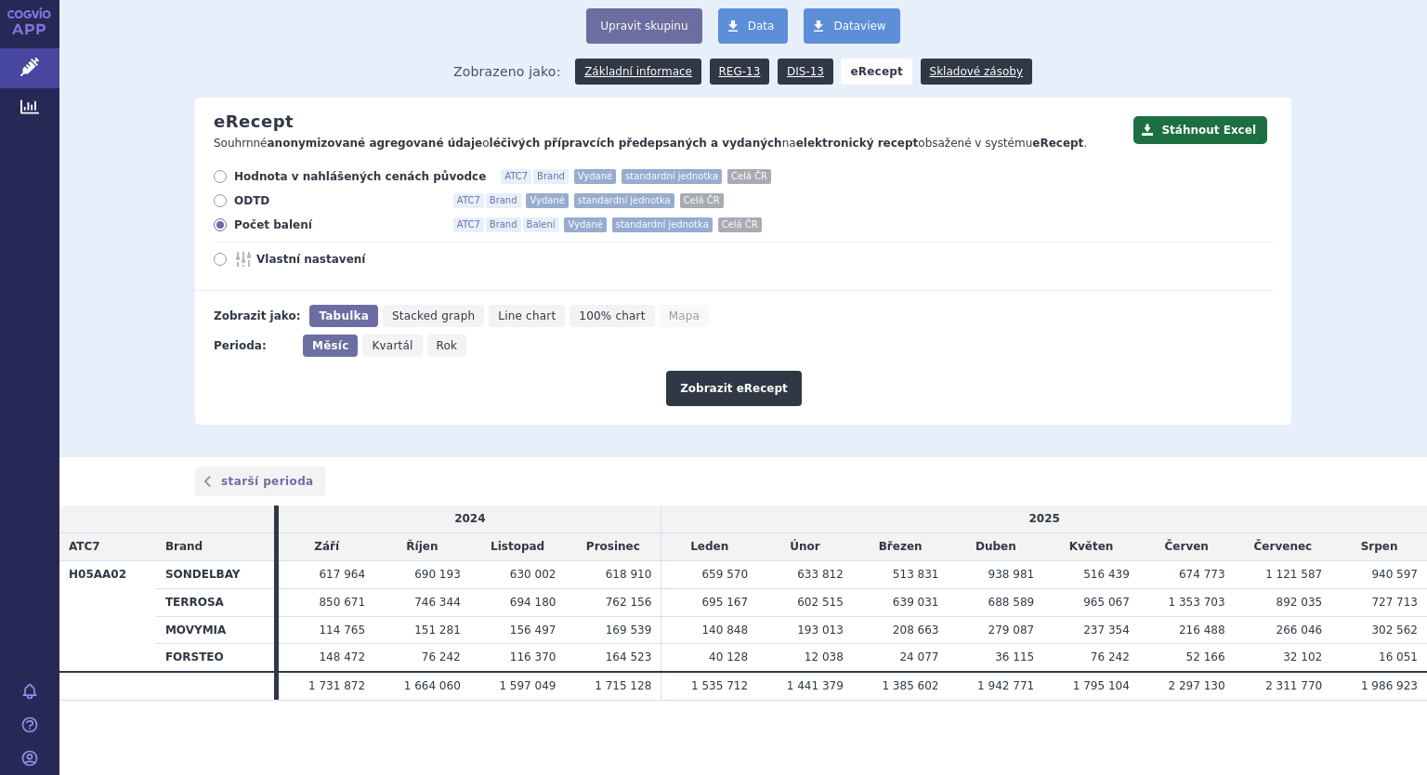
click at [216, 255] on input "Vlastní nastavení" at bounding box center [222, 261] width 12 height 12
radio input "true"
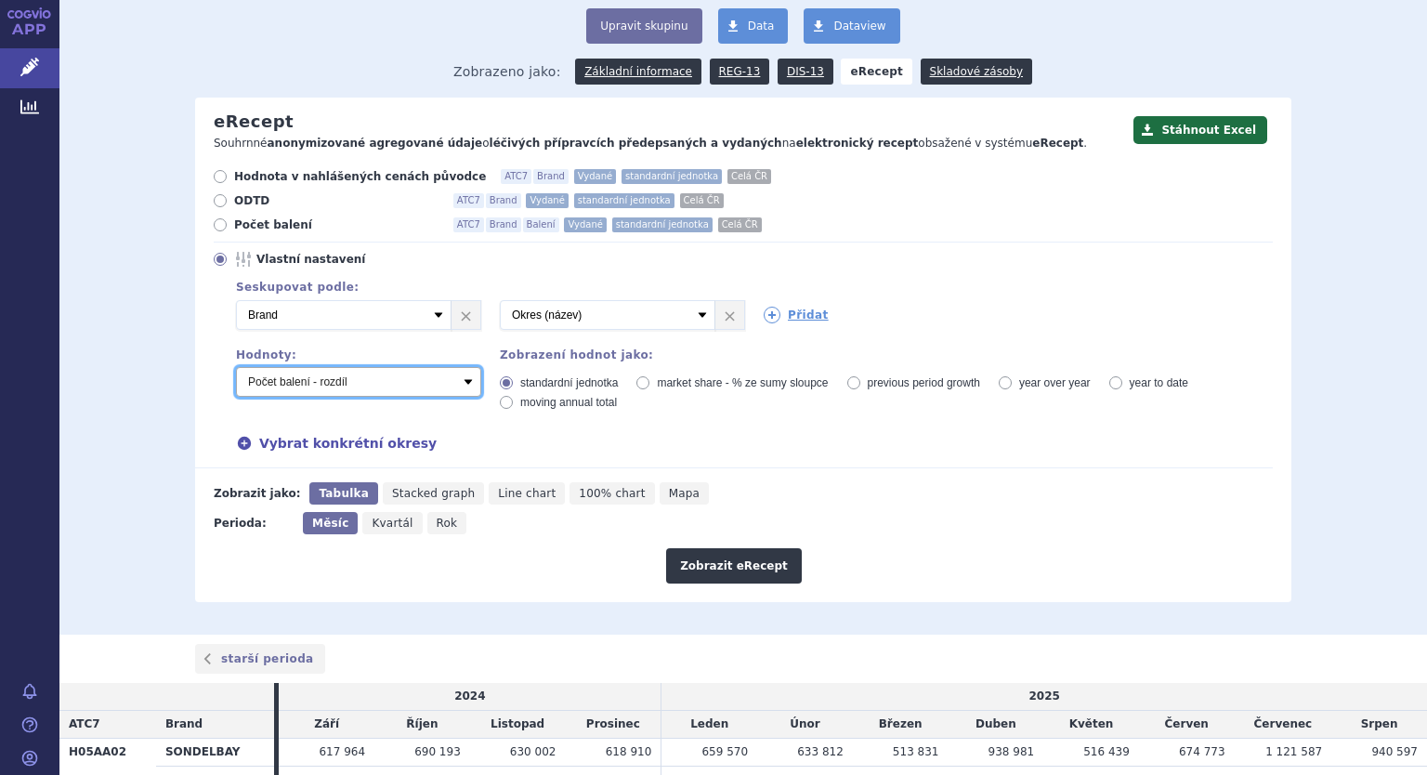
click at [425, 378] on select "Počet balení - vydané Hodnota v nahlášených cenách původce - vydané [DIS-13] Ho…" at bounding box center [358, 382] width 245 height 30
select select "vydanePackages"
click at [236, 368] on select "Počet balení - vydané Hodnota v nahlášených cenách původce - vydané [DIS-13] Ho…" at bounding box center [358, 382] width 245 height 30
click at [741, 558] on button "Zobrazit eRecept" at bounding box center [734, 565] width 136 height 35
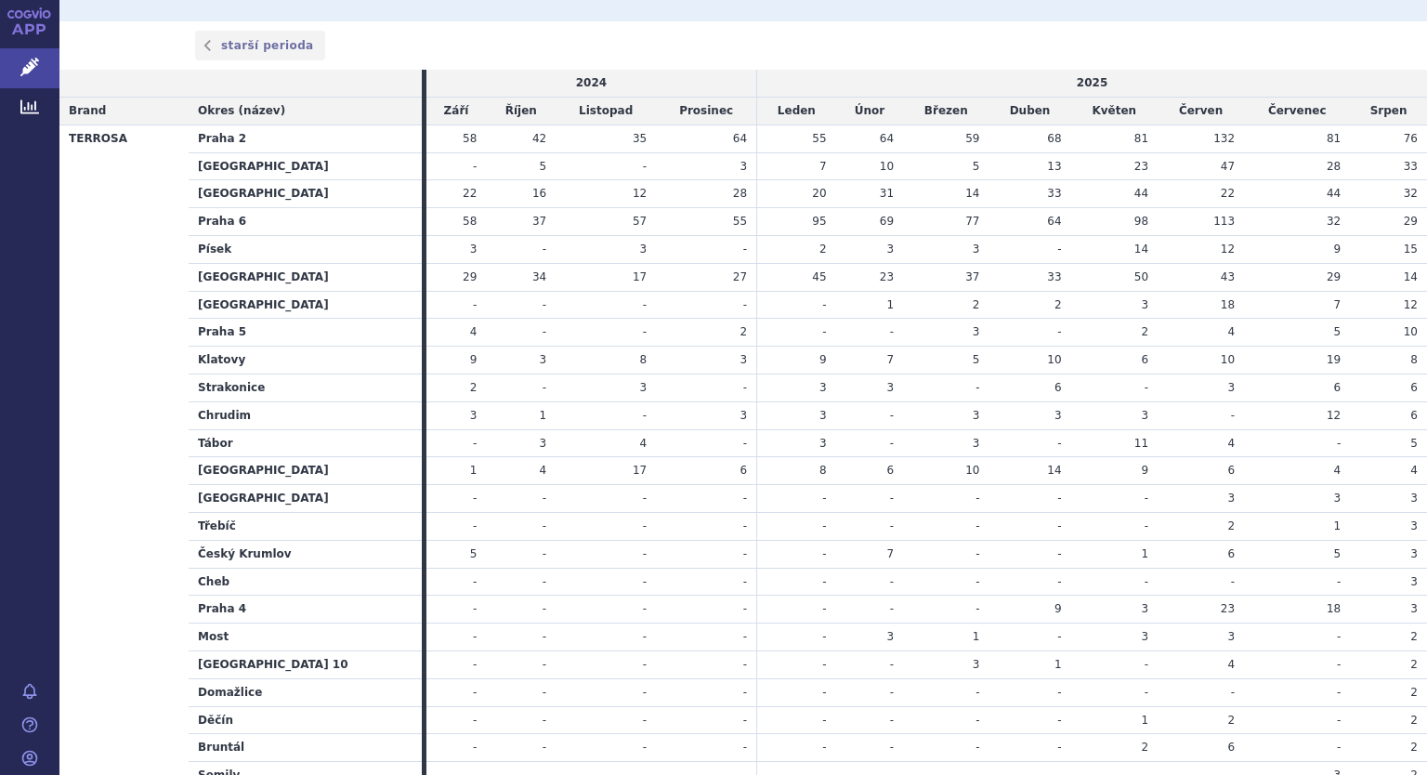
scroll to position [727, 0]
